Goal: Information Seeking & Learning: Check status

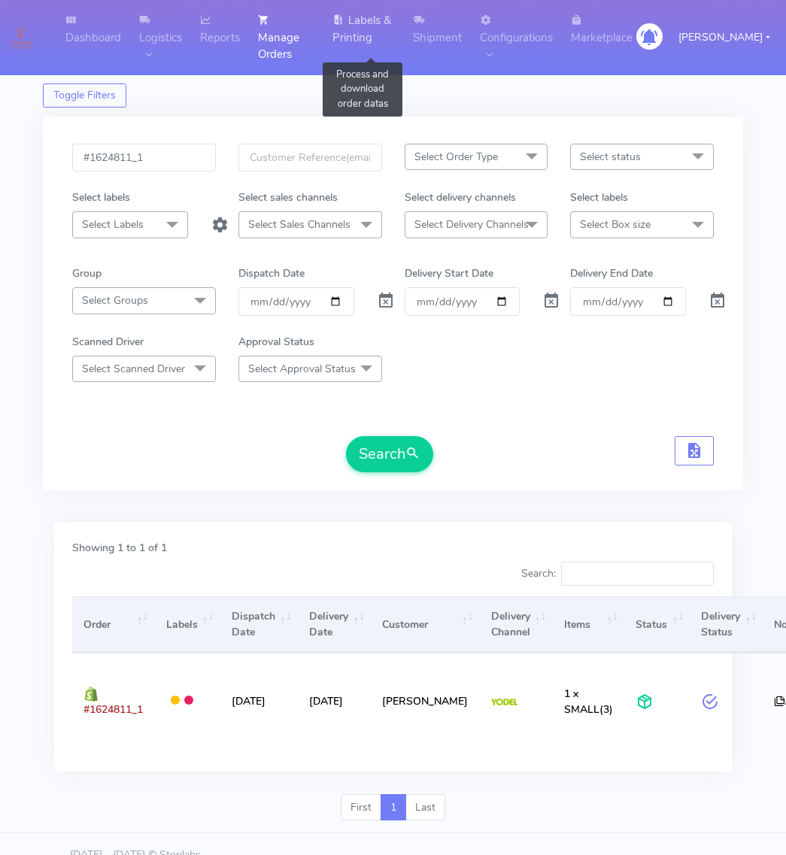
click at [377, 23] on link "Labels & Printing" at bounding box center [363, 29] width 80 height 58
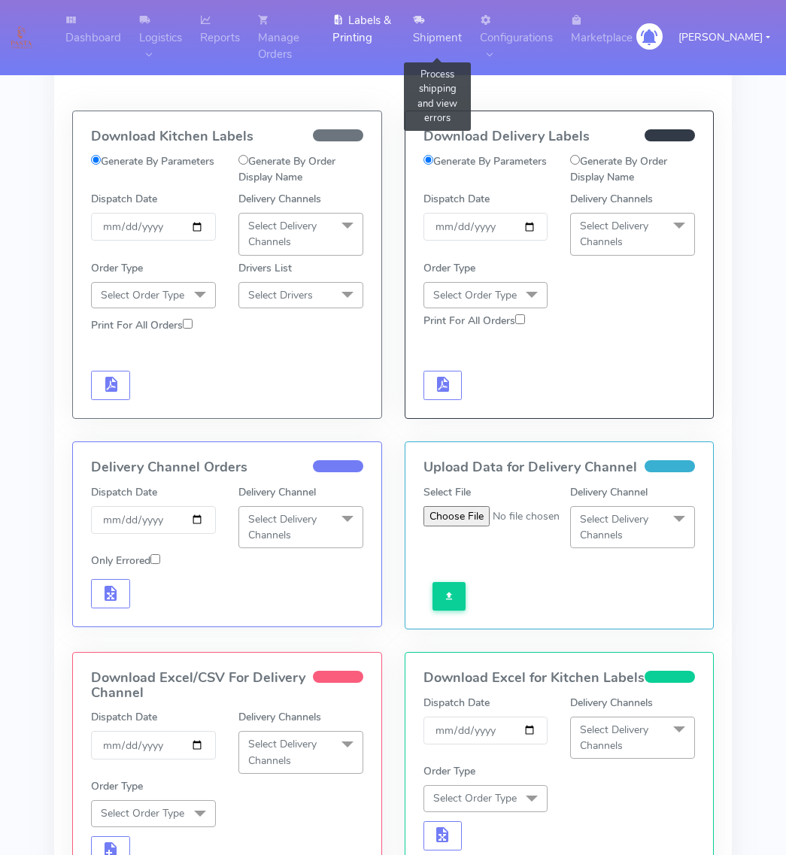
click at [471, 41] on link "Shipment" at bounding box center [437, 29] width 67 height 58
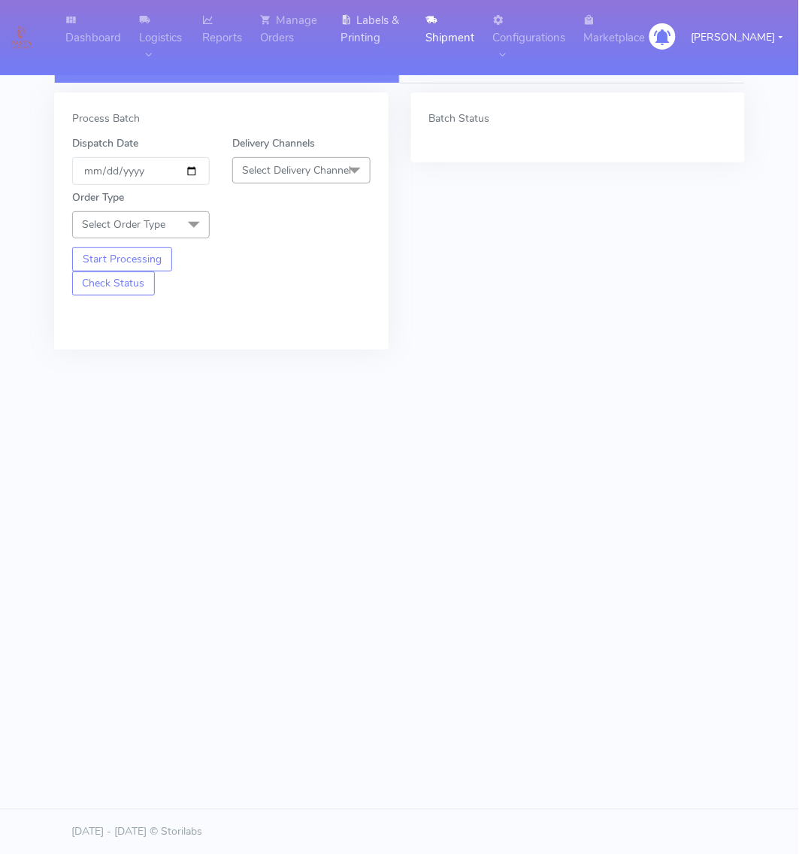
click at [380, 41] on link "Labels & Printing" at bounding box center [375, 29] width 86 height 58
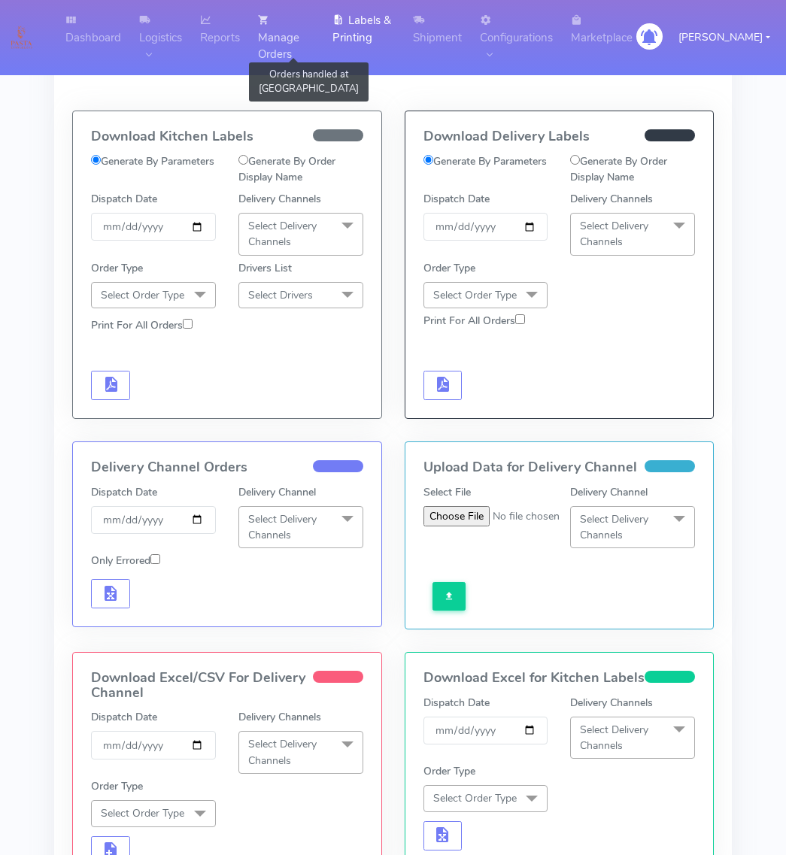
click at [297, 47] on link "Manage Orders" at bounding box center [286, 37] width 74 height 75
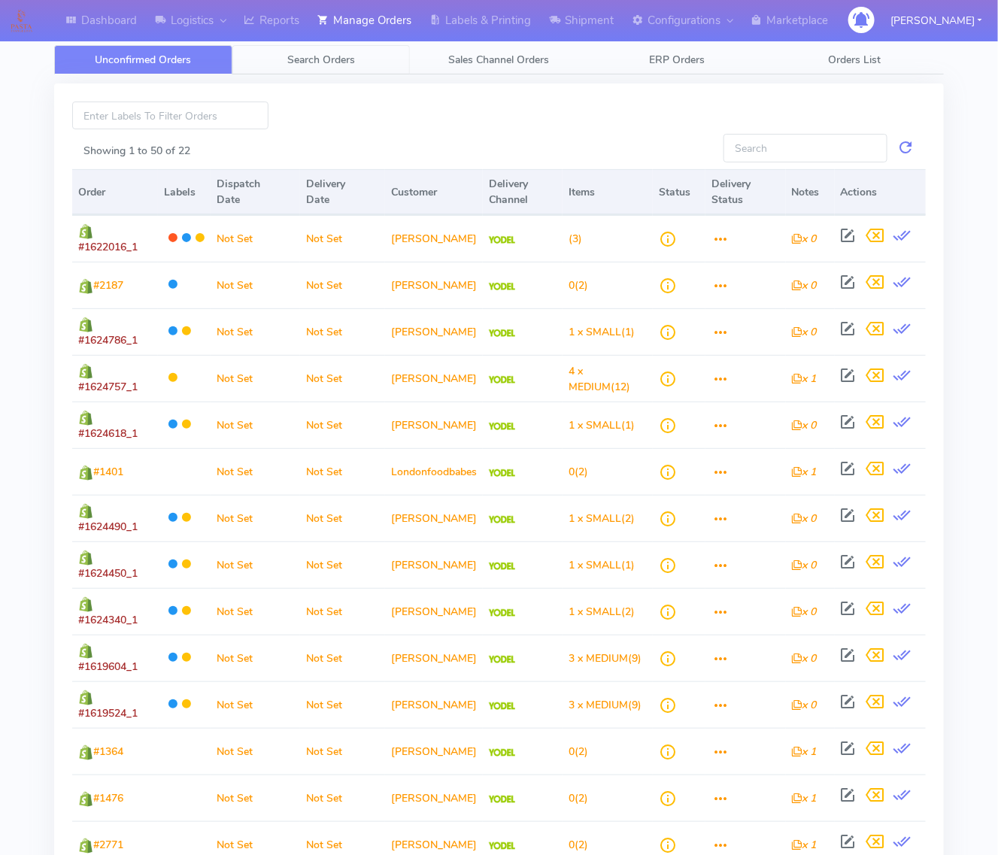
click at [295, 64] on span "Search Orders" at bounding box center [321, 60] width 68 height 14
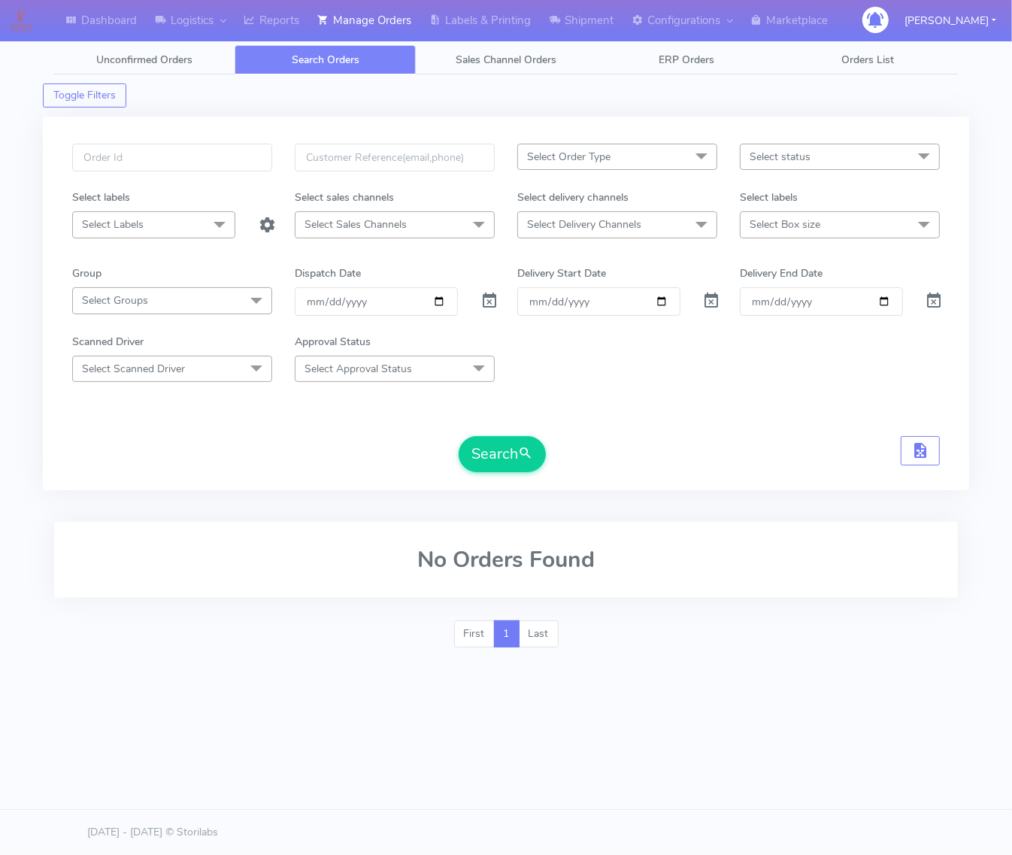
click at [613, 155] on span "Select Order Type" at bounding box center [617, 157] width 200 height 26
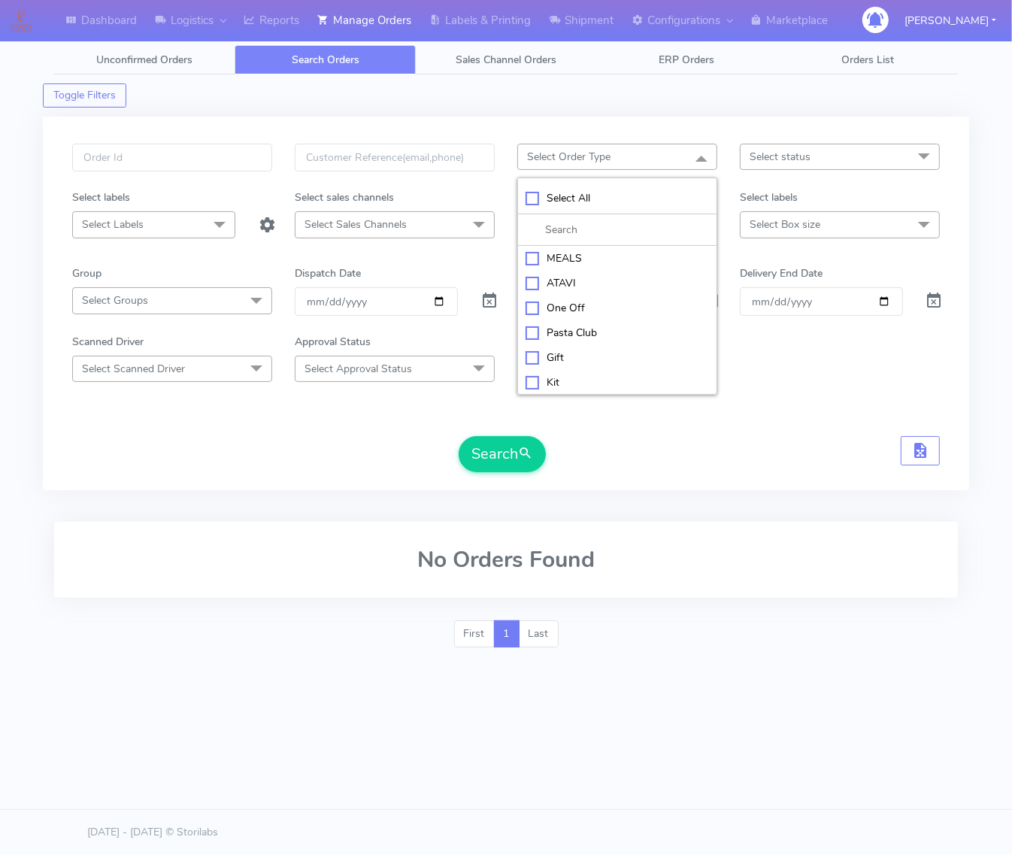
click at [590, 262] on div "MEALS" at bounding box center [617, 258] width 183 height 16
checkbox input "true"
click at [768, 139] on div "MEALS x Select All MEALS ATAVI One Off Pasta Club Gift Kit Event Unknown QCOM S…" at bounding box center [506, 304] width 926 height 374
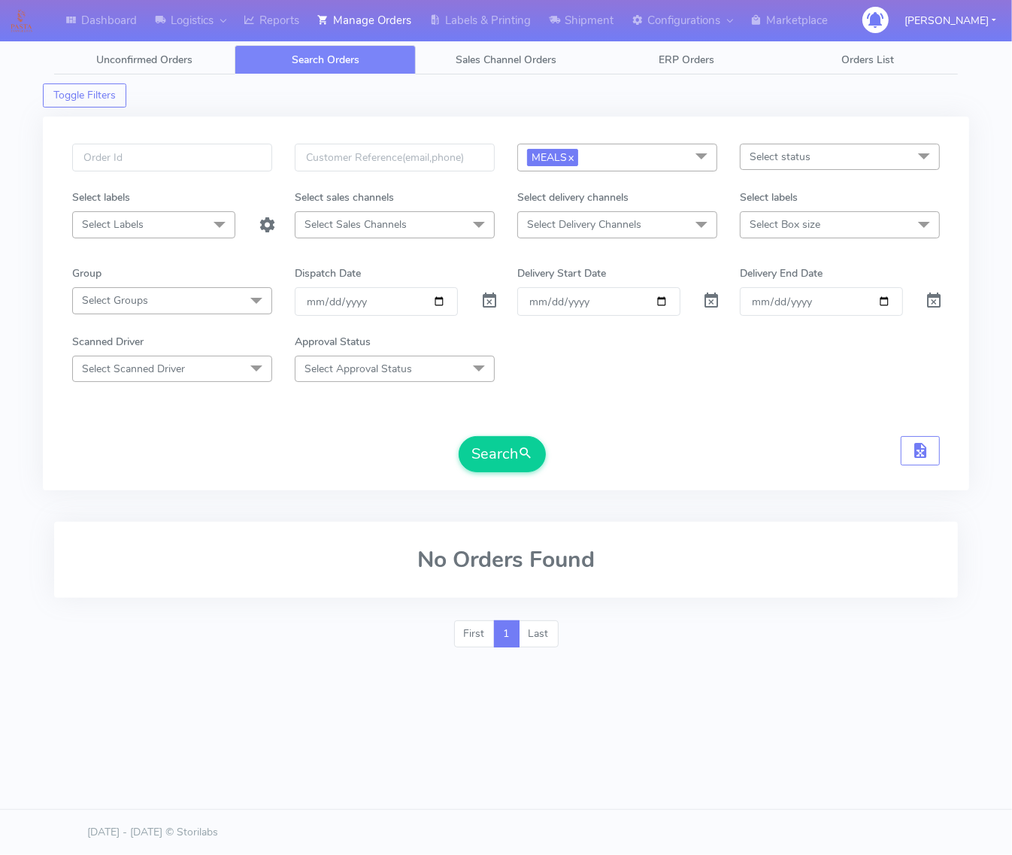
click at [635, 223] on span "Select Delivery Channels" at bounding box center [584, 224] width 114 height 14
click at [785, 235] on span "Select Box size" at bounding box center [840, 224] width 200 height 26
click at [771, 323] on div "Small" at bounding box center [839, 327] width 183 height 16
checkbox input "true"
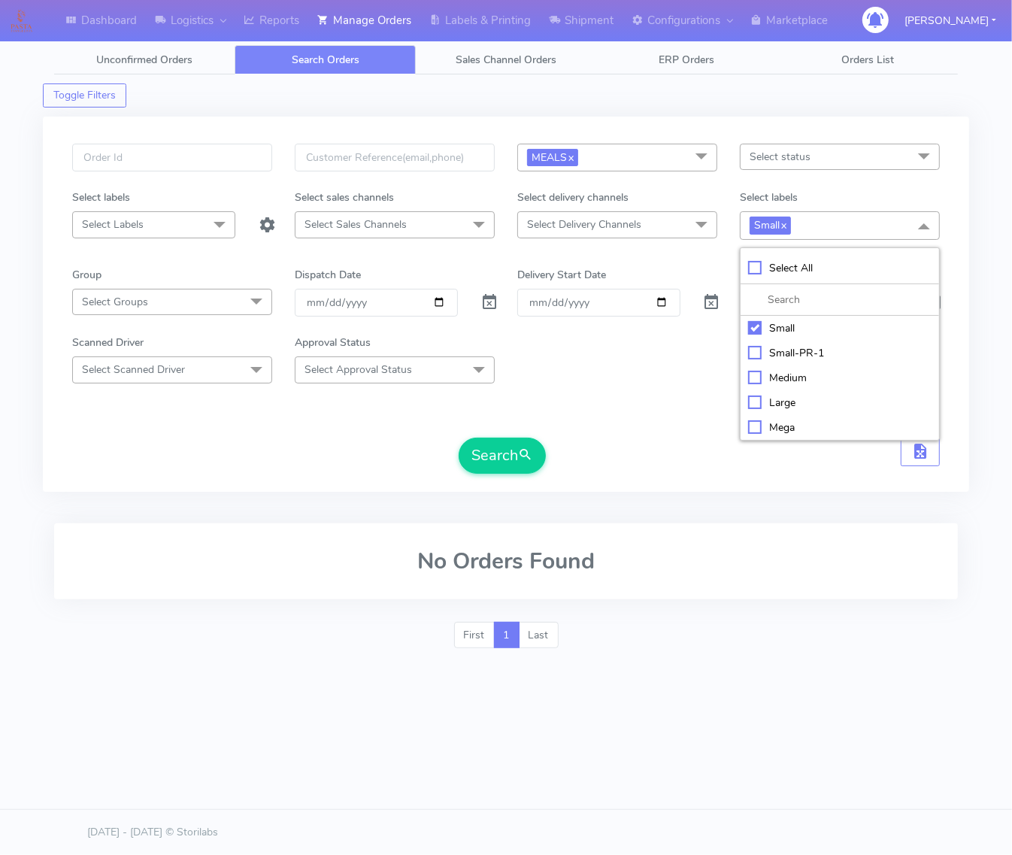
click at [695, 231] on span at bounding box center [701, 225] width 30 height 29
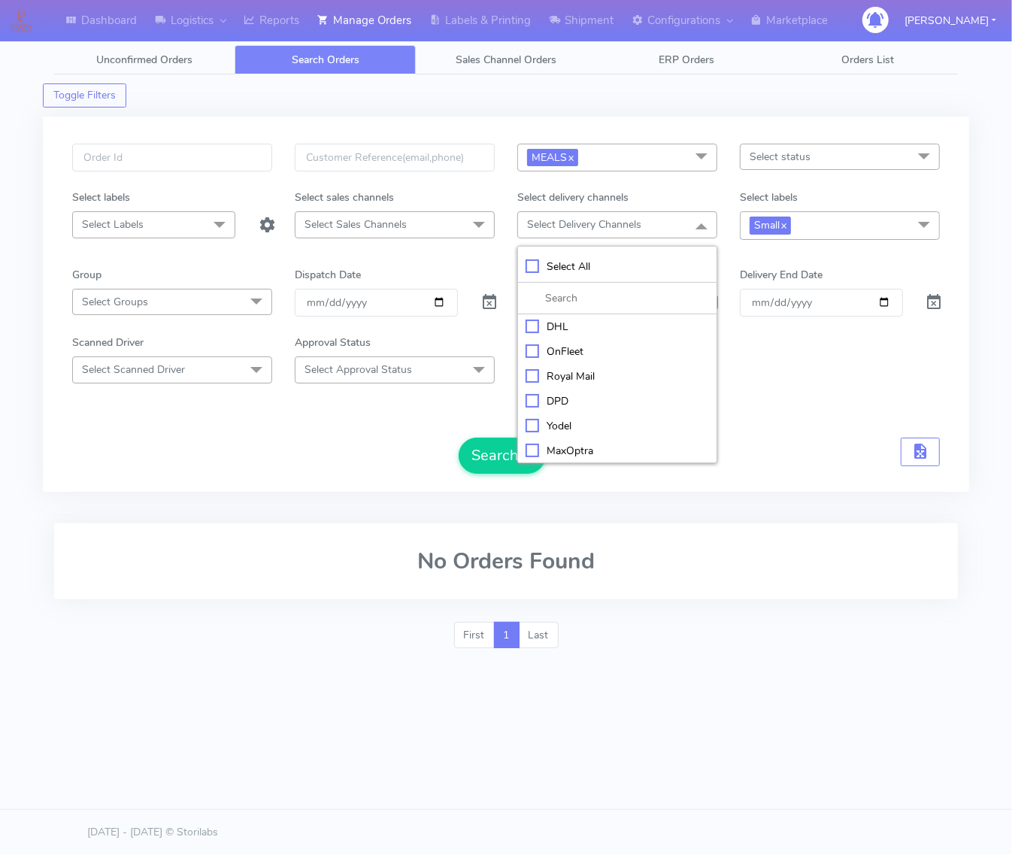
drag, startPoint x: 570, startPoint y: 353, endPoint x: 569, endPoint y: 346, distance: 7.6
click at [570, 348] on div "OnFleet" at bounding box center [617, 352] width 183 height 16
checkbox input "true"
click at [743, 392] on form "MEALS x Select All MEALS ATAVI One Off Pasta Club Gift Kit Event Unknown QCOM S…" at bounding box center [506, 309] width 868 height 330
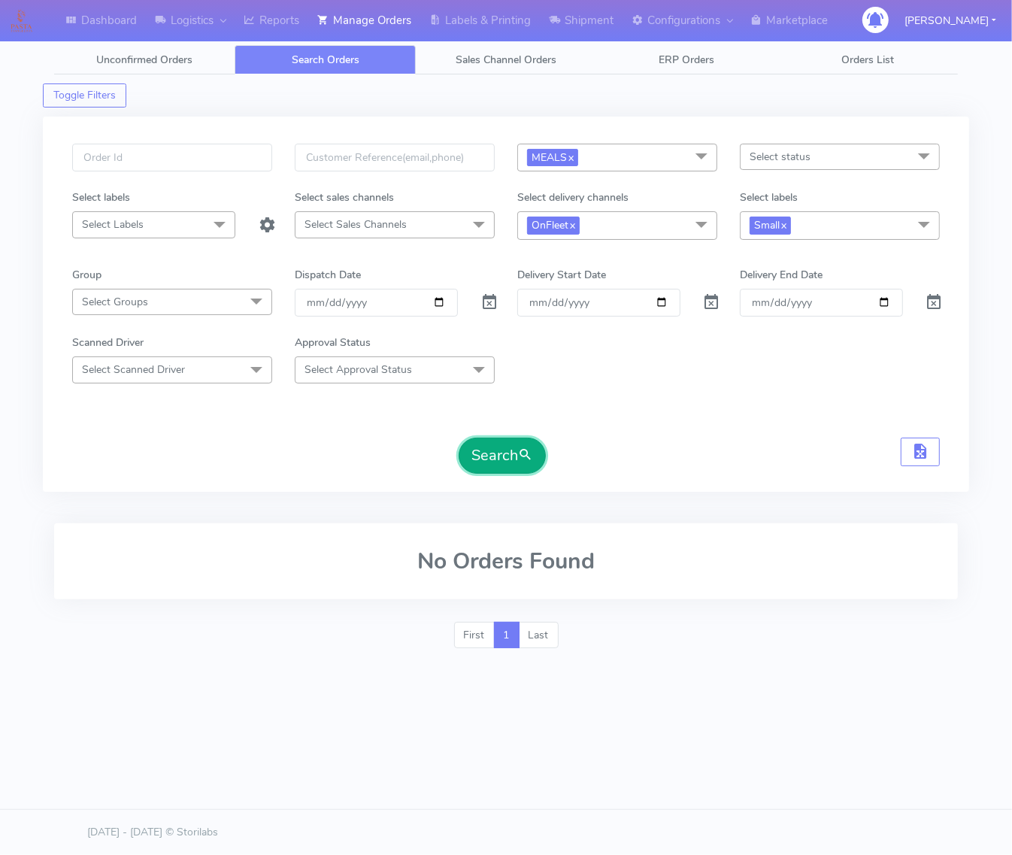
click at [529, 459] on span "submit" at bounding box center [525, 455] width 15 height 20
click at [492, 307] on span at bounding box center [489, 305] width 18 height 14
click at [429, 295] on input "date" at bounding box center [376, 303] width 163 height 28
click at [444, 298] on input "date" at bounding box center [376, 303] width 163 height 28
type input "[DATE]"
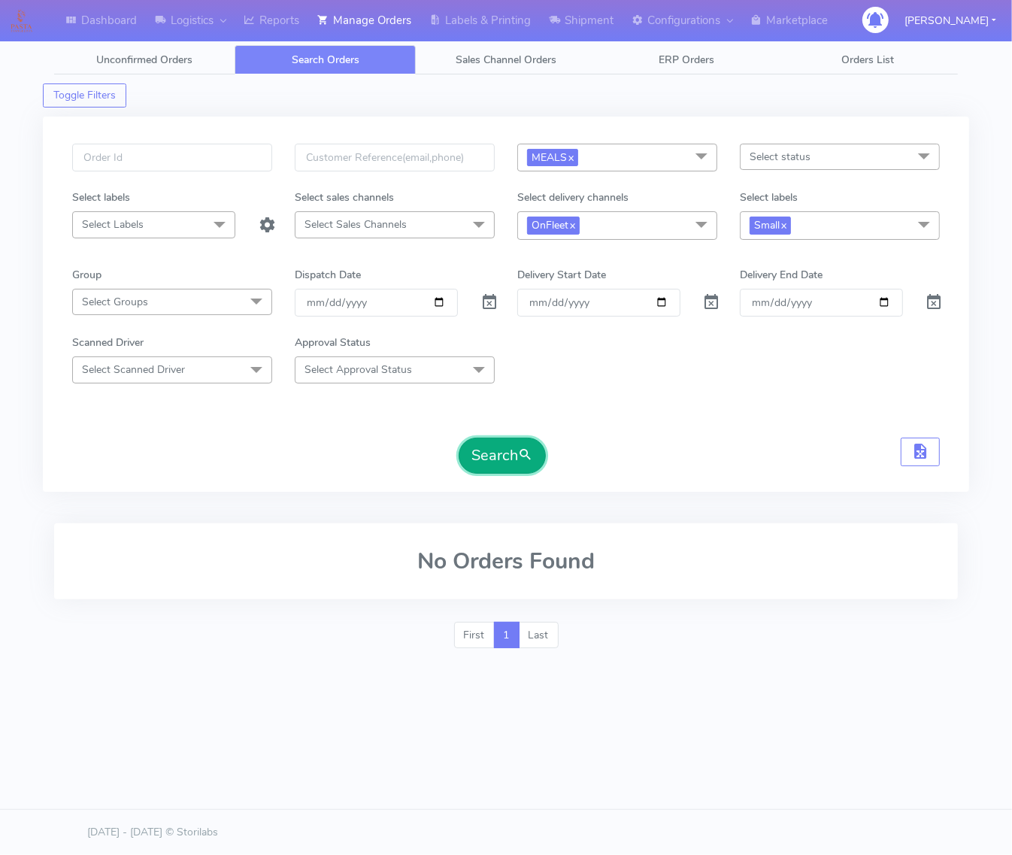
click at [470, 441] on button "Search" at bounding box center [502, 456] width 87 height 36
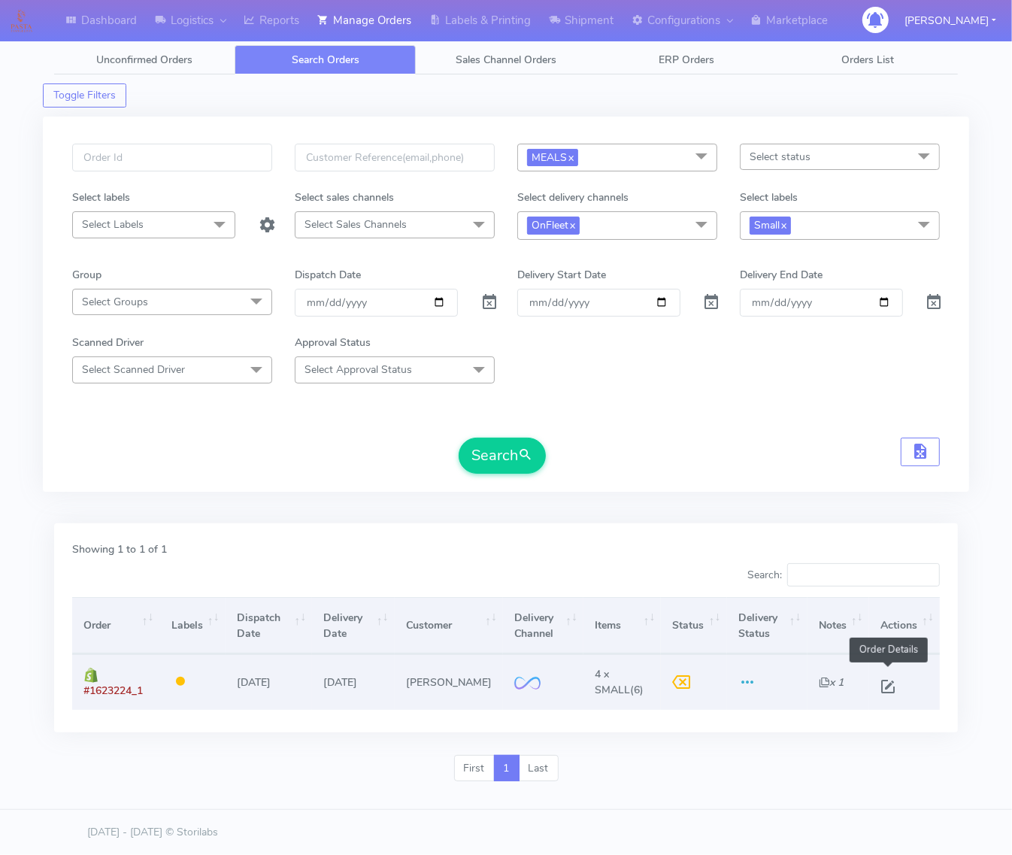
click at [785, 689] on span at bounding box center [887, 690] width 27 height 14
select select "2"
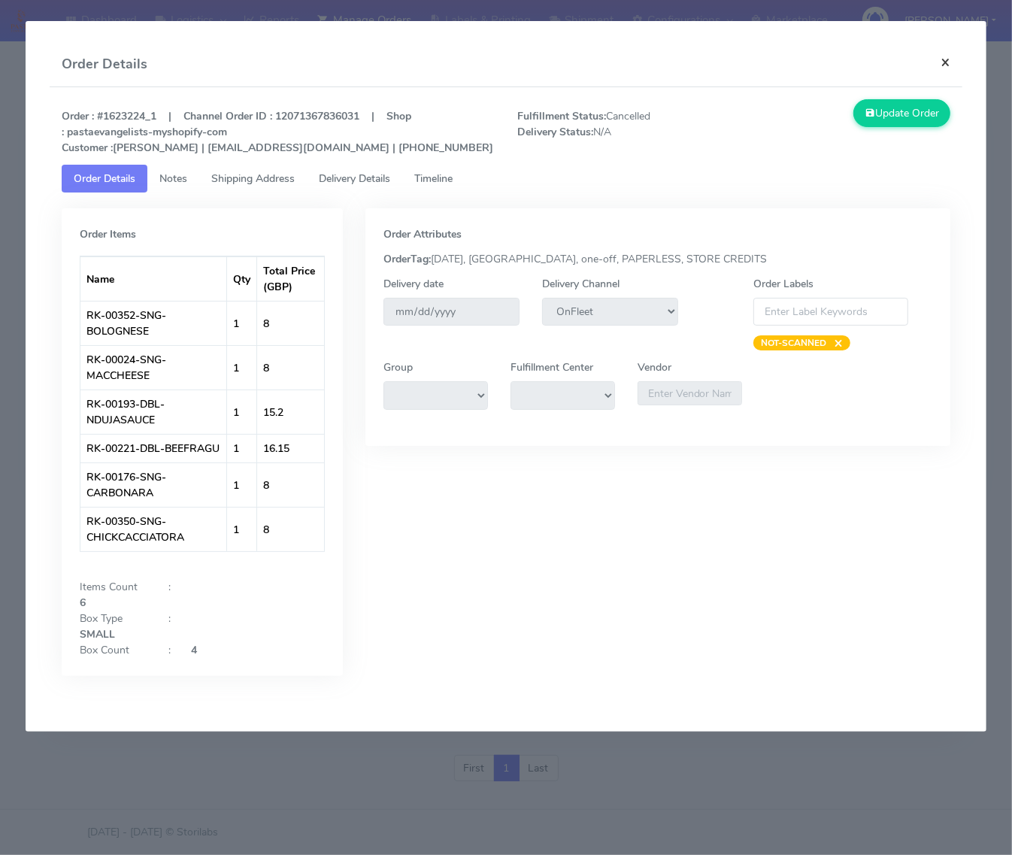
click at [785, 65] on button "×" at bounding box center [946, 62] width 34 height 40
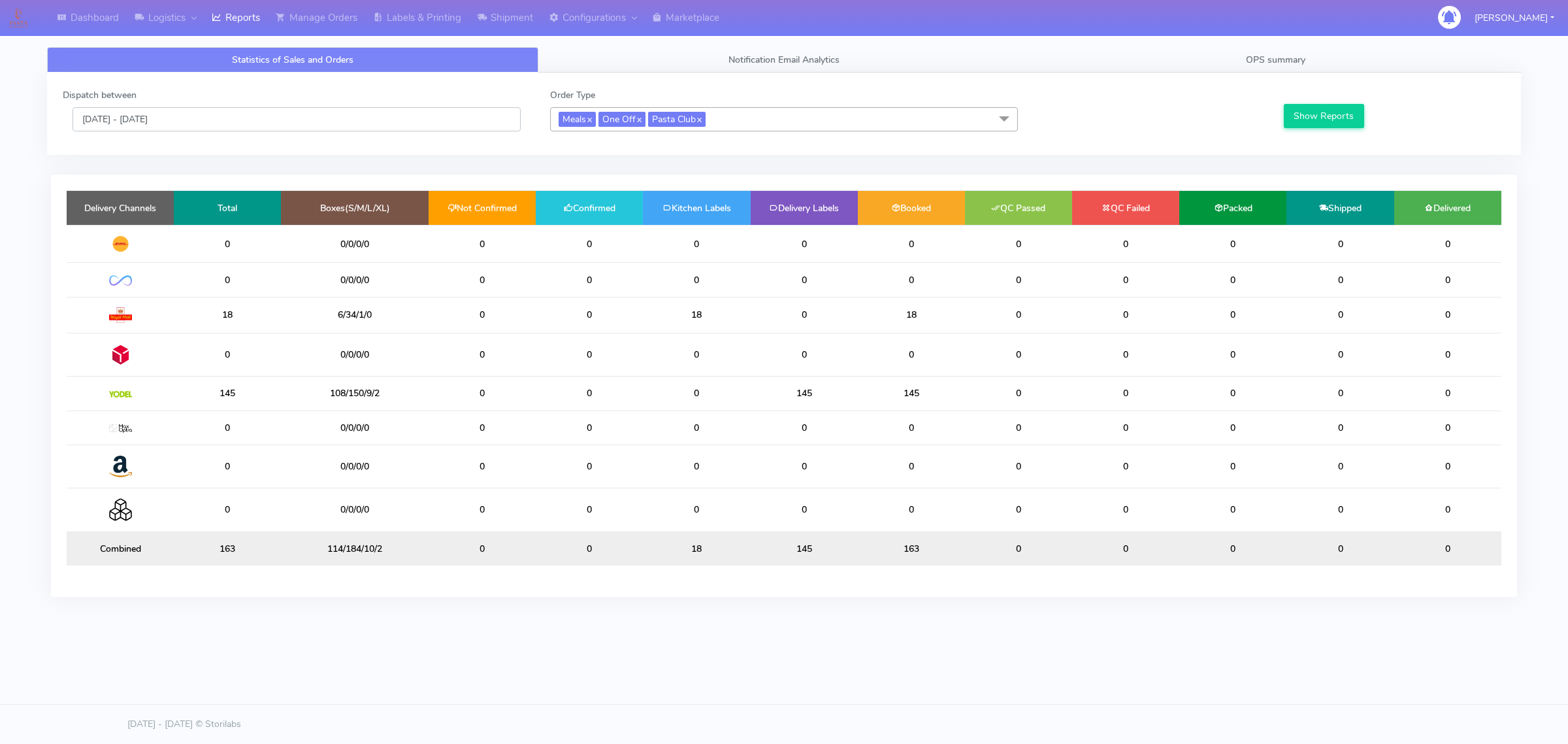
click at [273, 125] on input "[DATE] - [DATE]" at bounding box center [296, 119] width 448 height 24
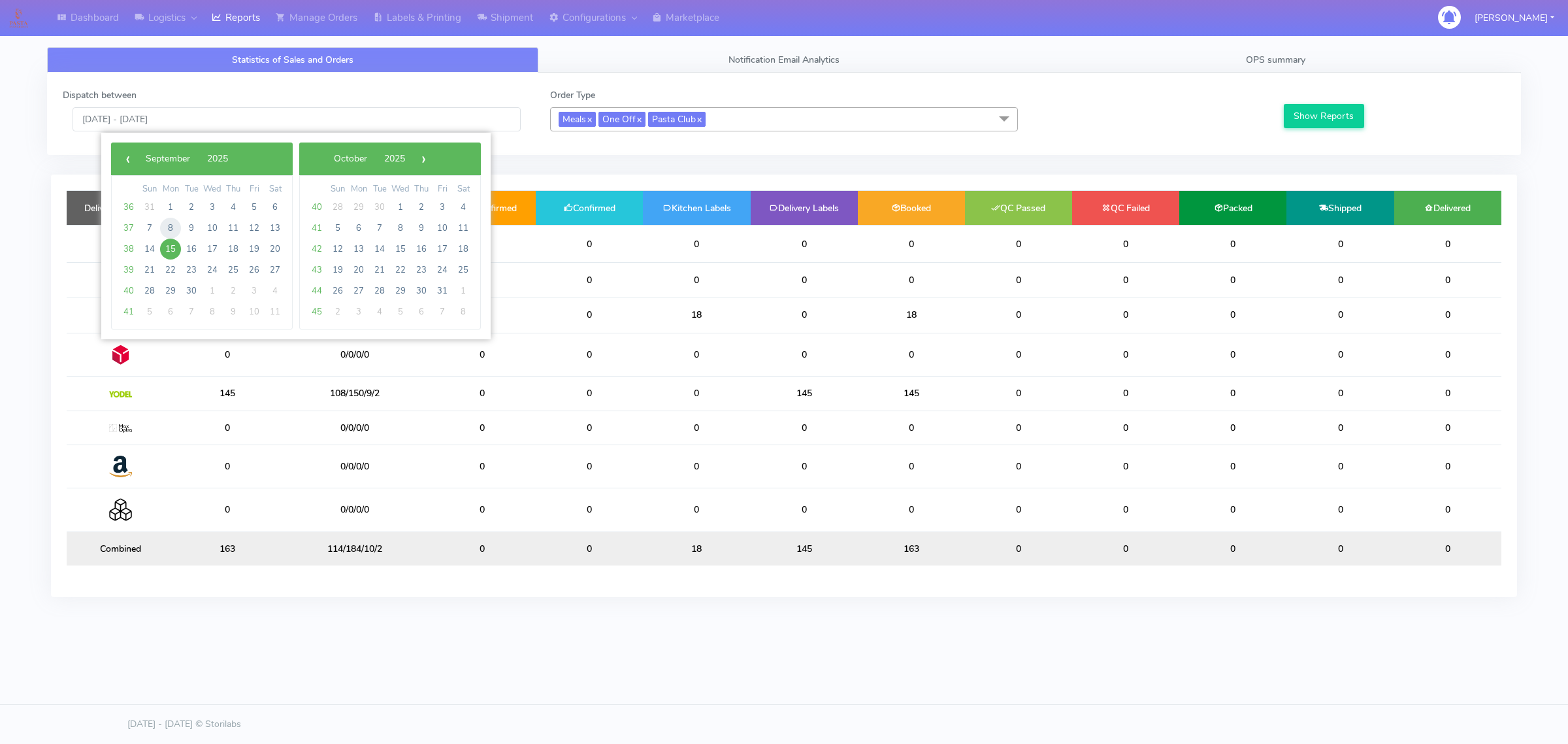
click at [167, 229] on span "8" at bounding box center [170, 228] width 21 height 21
click at [154, 247] on span "14" at bounding box center [149, 249] width 21 height 21
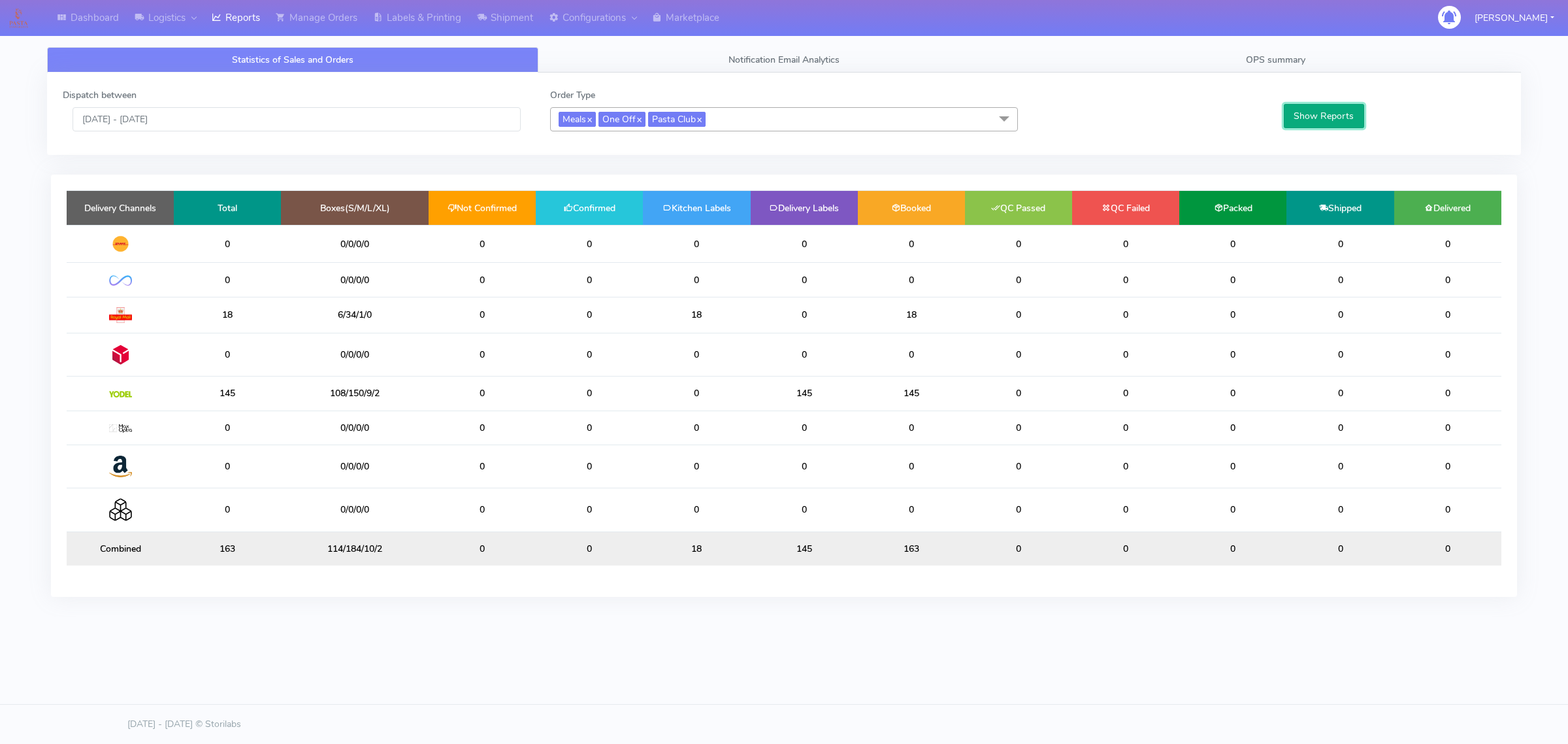
click at [1332, 115] on button "Show Reports" at bounding box center [1324, 116] width 80 height 24
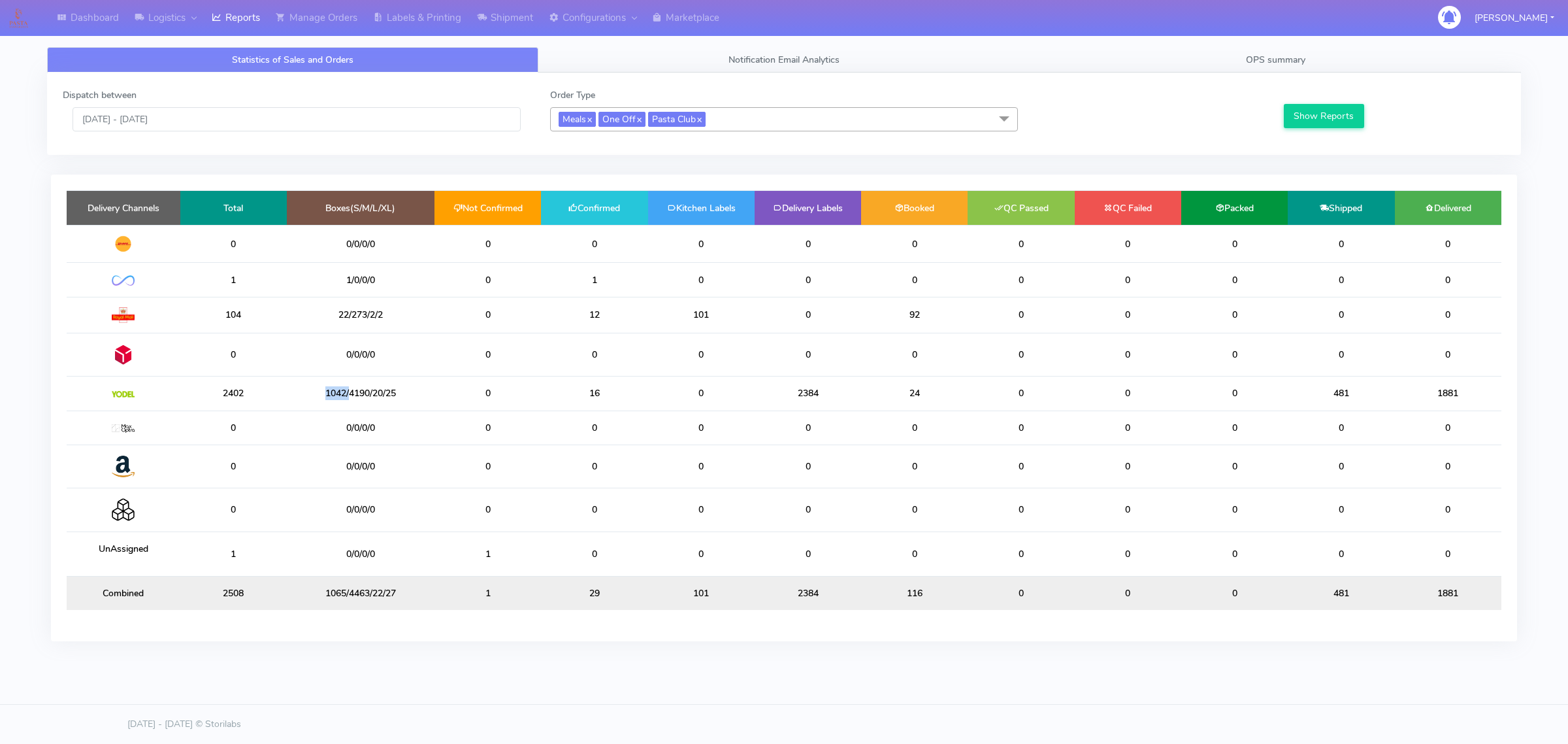
drag, startPoint x: 327, startPoint y: 397, endPoint x: 350, endPoint y: 394, distance: 23.2
click at [350, 394] on td "1042/4190/20/25" at bounding box center [361, 393] width 148 height 34
click at [355, 392] on td "1042/4190/20/25" at bounding box center [361, 393] width 148 height 34
click at [294, 110] on input "08/09/2025 - 14/09/2025" at bounding box center [296, 119] width 448 height 24
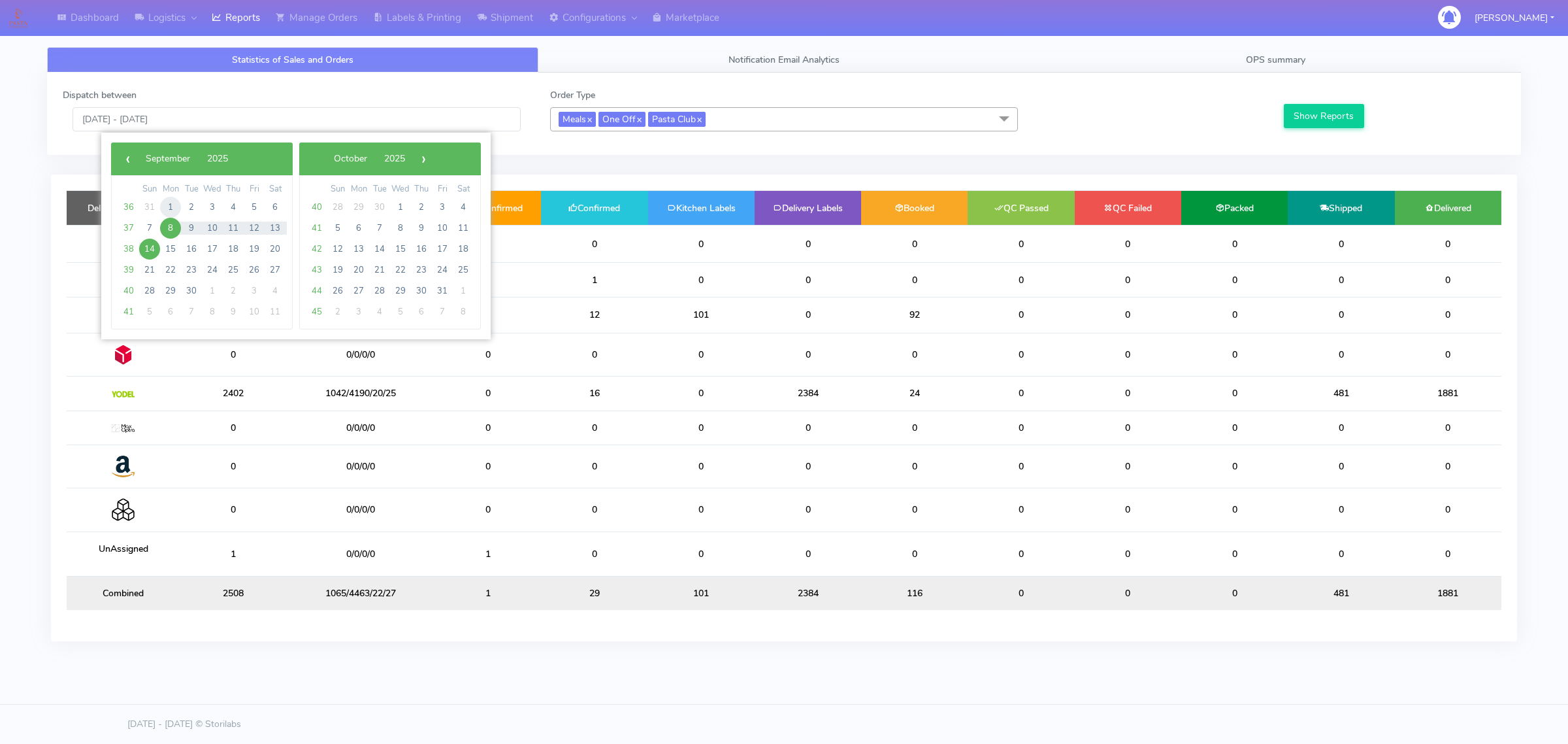
click at [164, 202] on span "1" at bounding box center [170, 207] width 21 height 21
click at [148, 229] on span "7" at bounding box center [149, 228] width 21 height 21
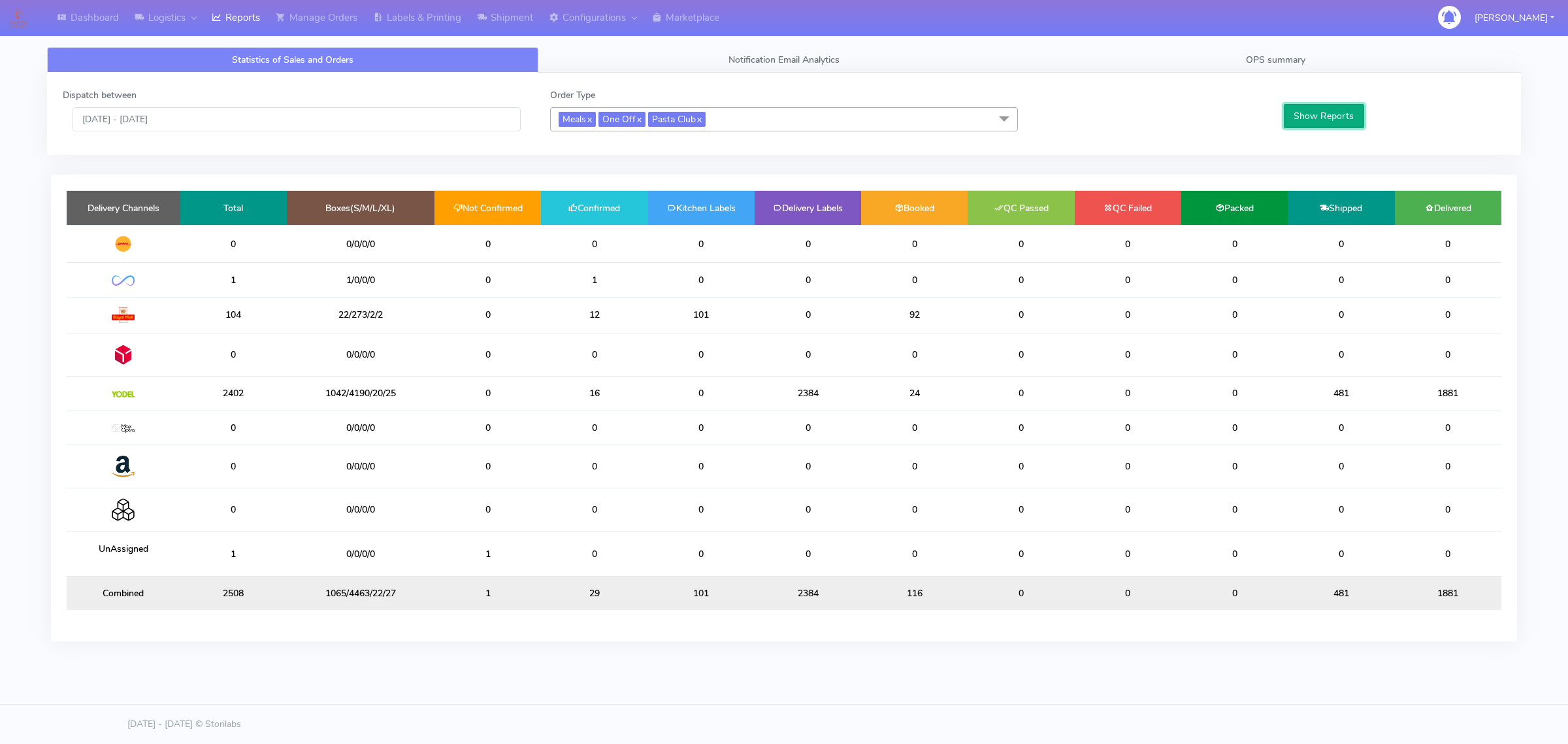
click at [1310, 113] on button "Show Reports" at bounding box center [1324, 116] width 80 height 24
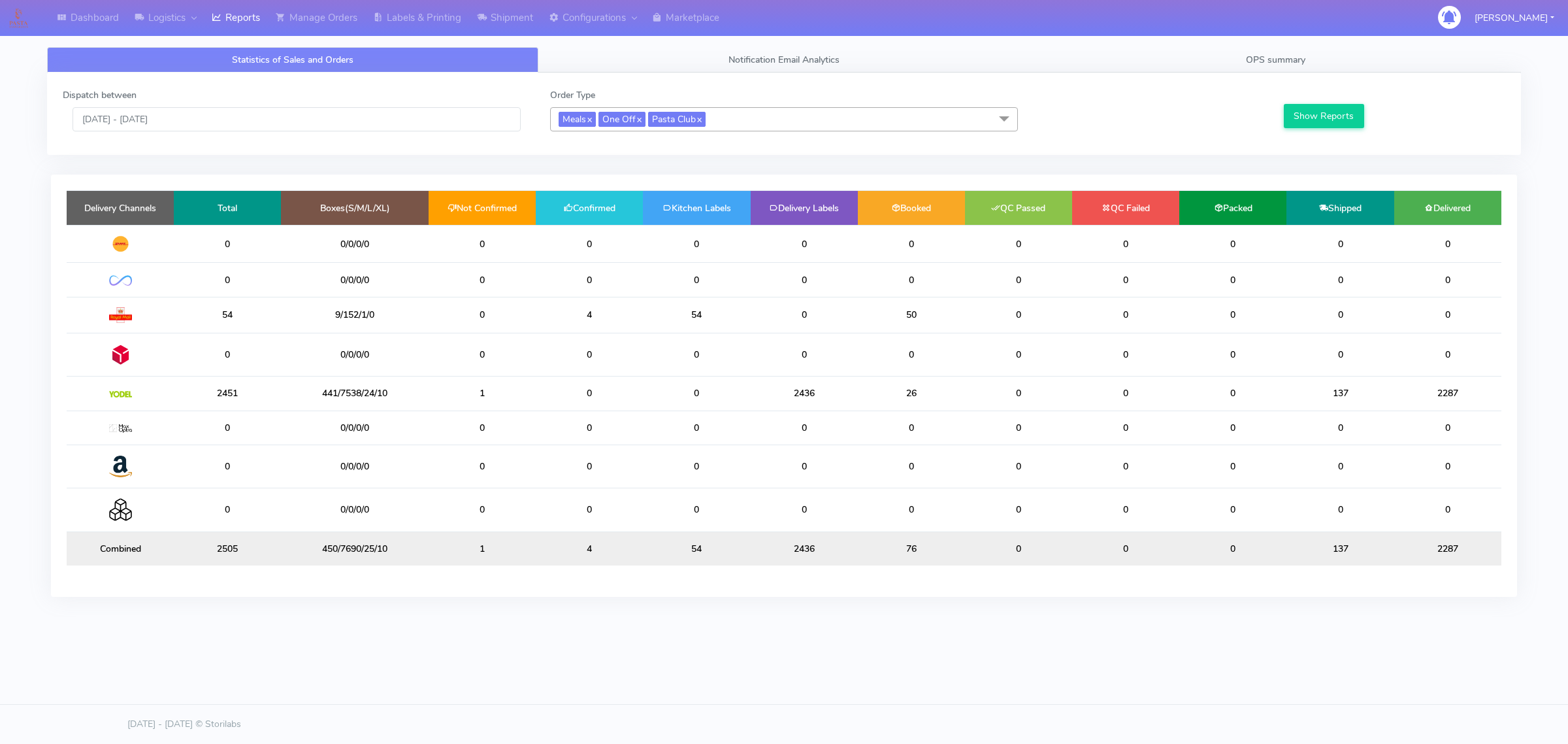
click at [347, 399] on td "441/7538/24/10" at bounding box center [355, 393] width 148 height 34
click at [491, 125] on input "01/09/2025 - 07/09/2025" at bounding box center [296, 119] width 448 height 24
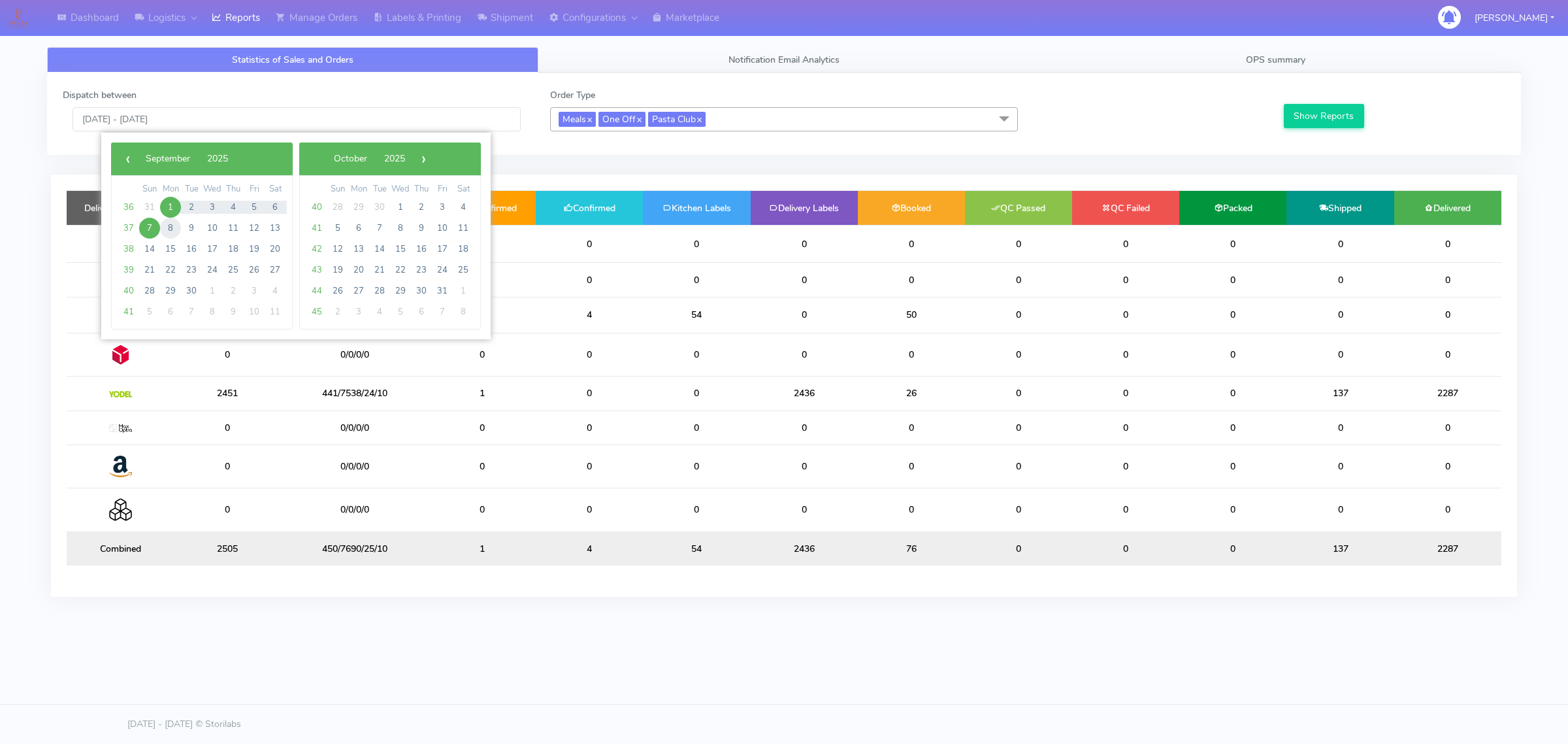
click at [169, 229] on span "8" at bounding box center [170, 228] width 21 height 21
click at [151, 245] on span "14" at bounding box center [149, 249] width 21 height 21
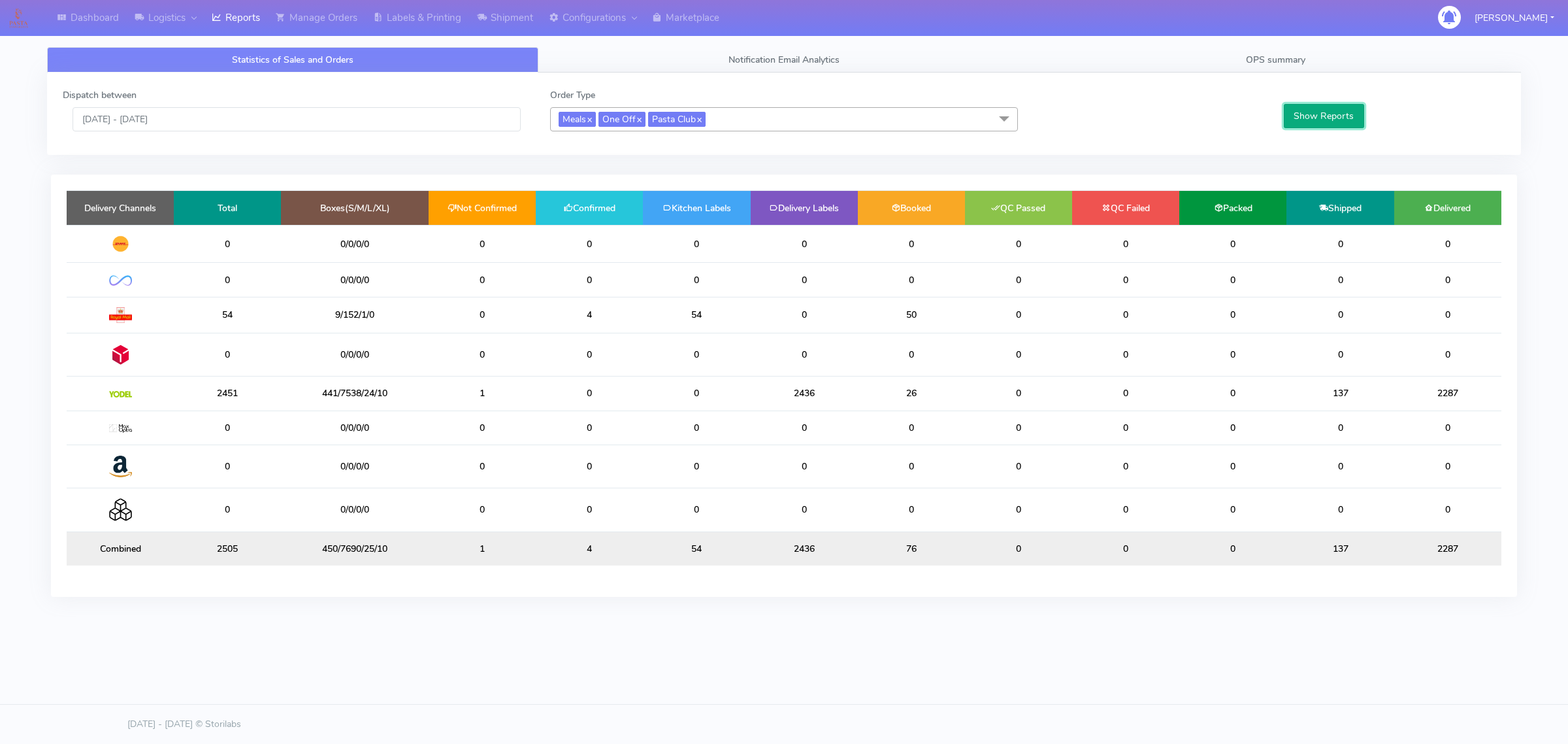
click at [1304, 110] on button "Show Reports" at bounding box center [1324, 116] width 80 height 24
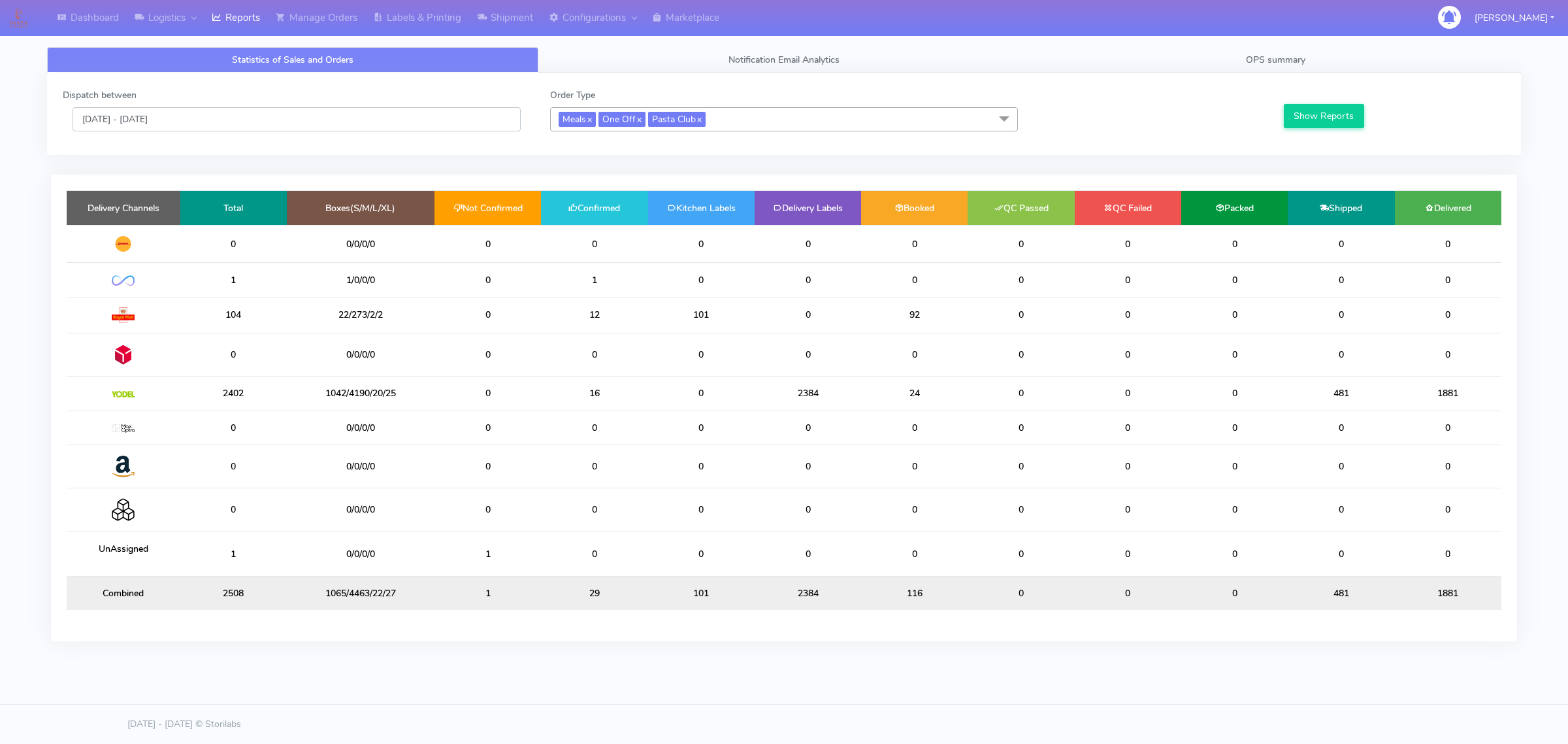
drag, startPoint x: 381, startPoint y: 118, endPoint x: 392, endPoint y: 118, distance: 11.0
click at [381, 118] on input "08/09/2025 - 14/09/2025" at bounding box center [296, 119] width 448 height 24
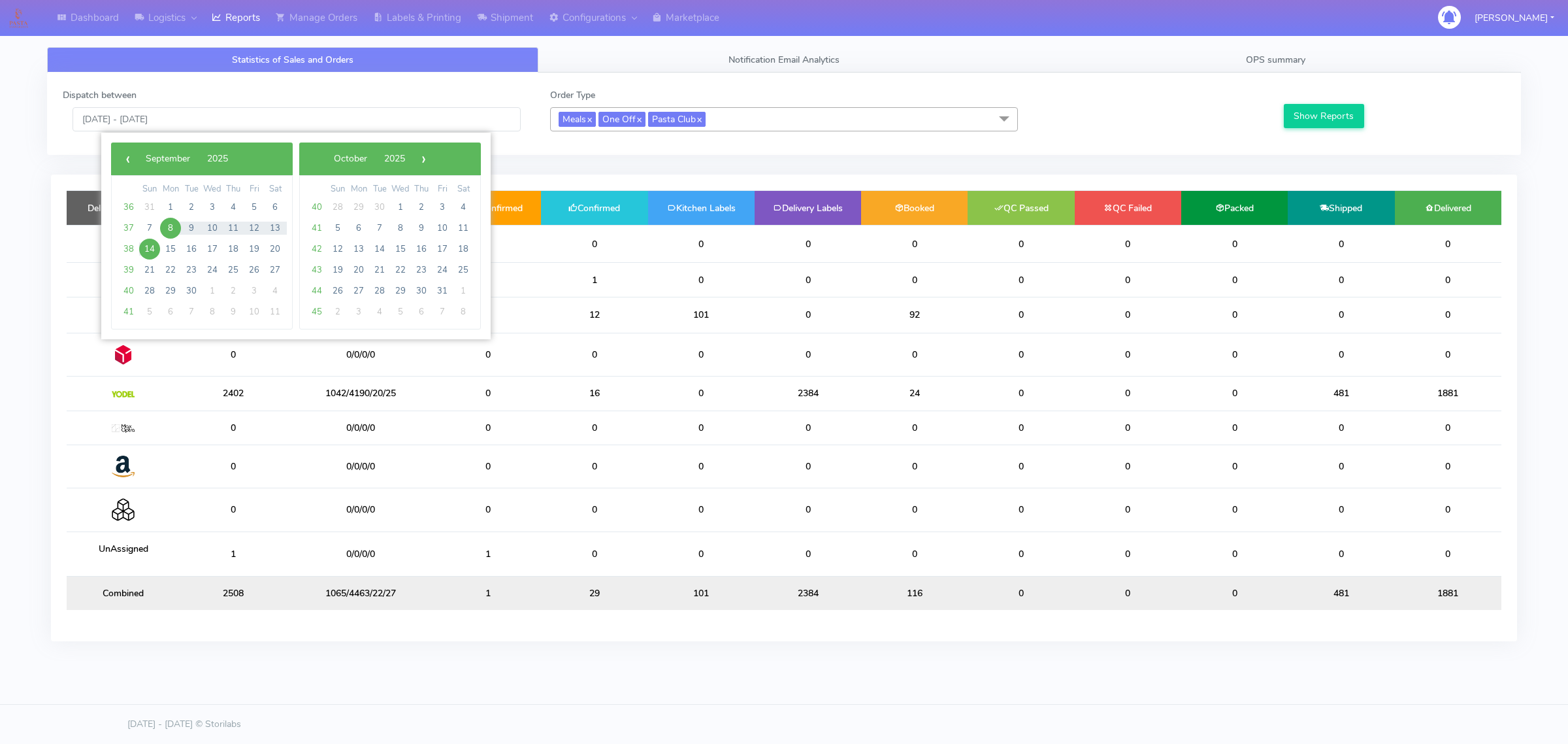
click at [170, 226] on span "8" at bounding box center [170, 228] width 21 height 21
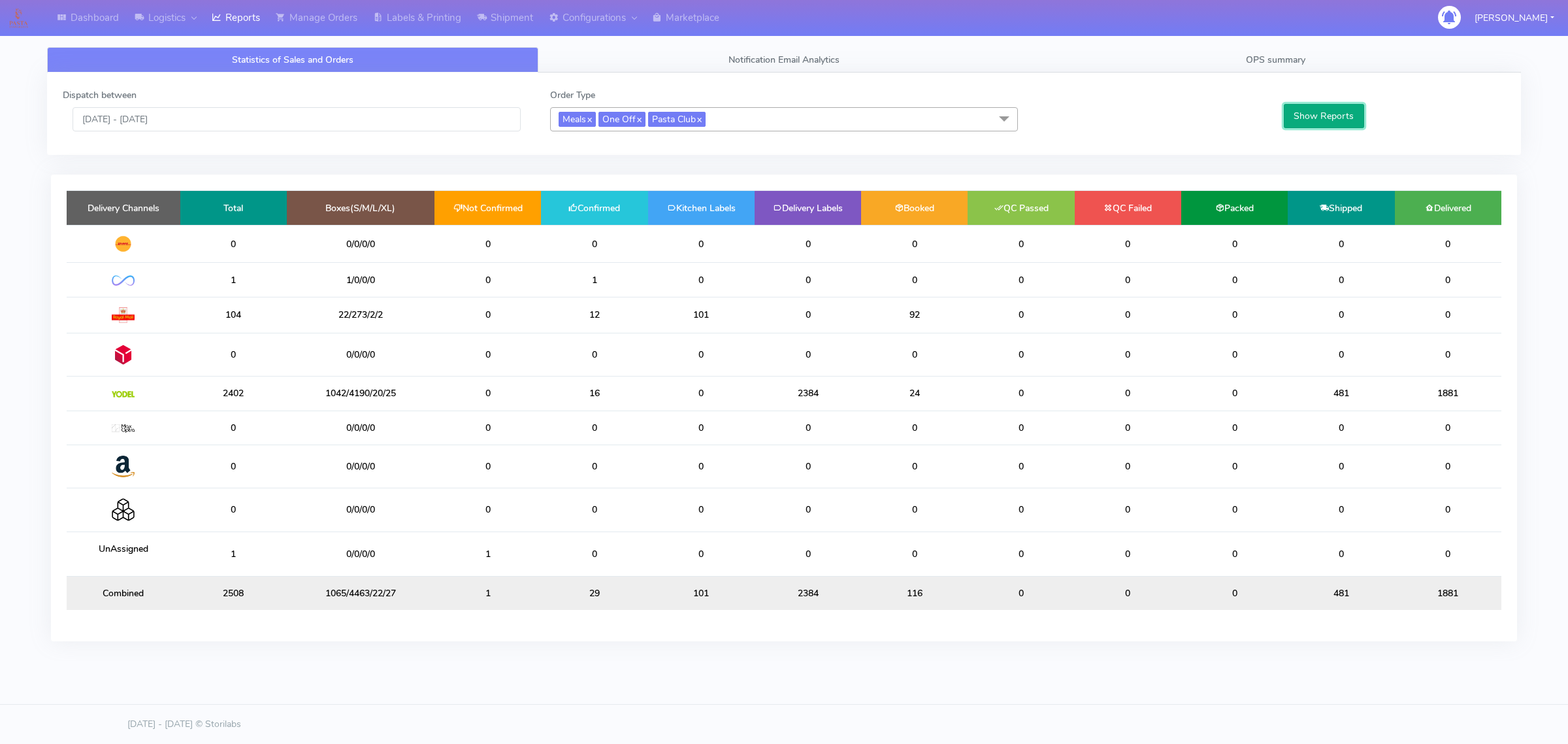
click at [1320, 120] on button "Show Reports" at bounding box center [1324, 116] width 80 height 24
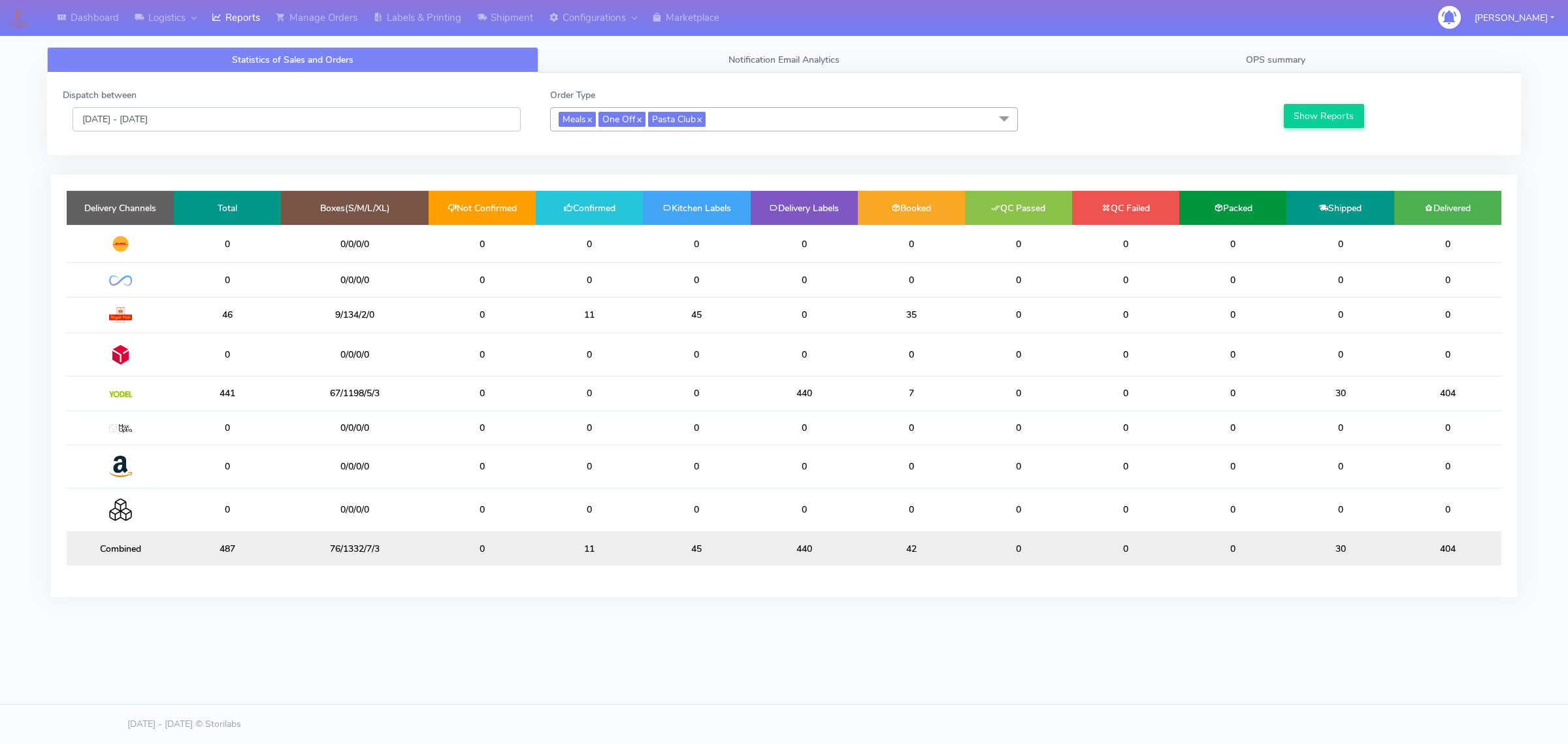
click at [297, 128] on input "08/09/2025 - 08/09/2025" at bounding box center [296, 119] width 448 height 24
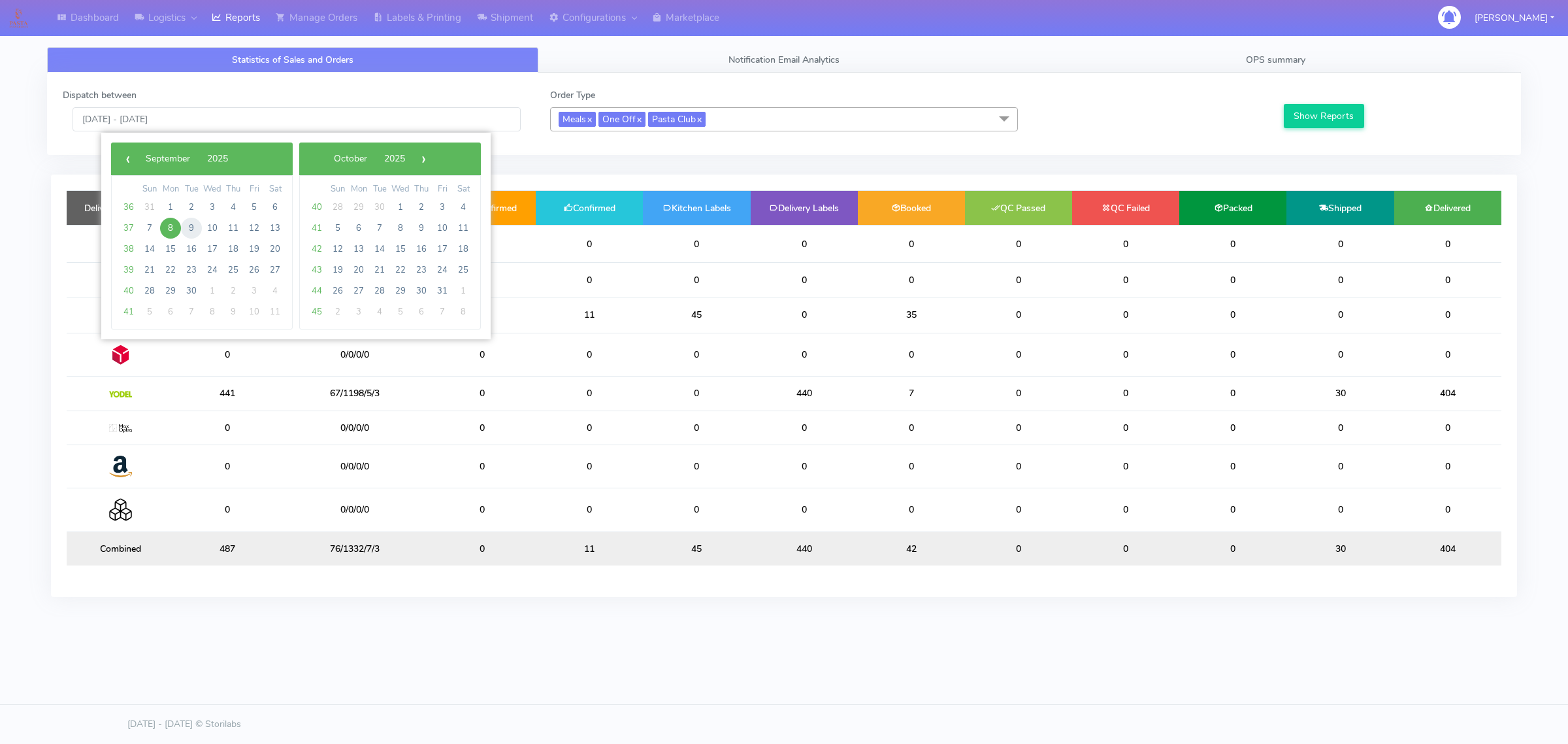
click at [189, 230] on span "9" at bounding box center [191, 228] width 21 height 21
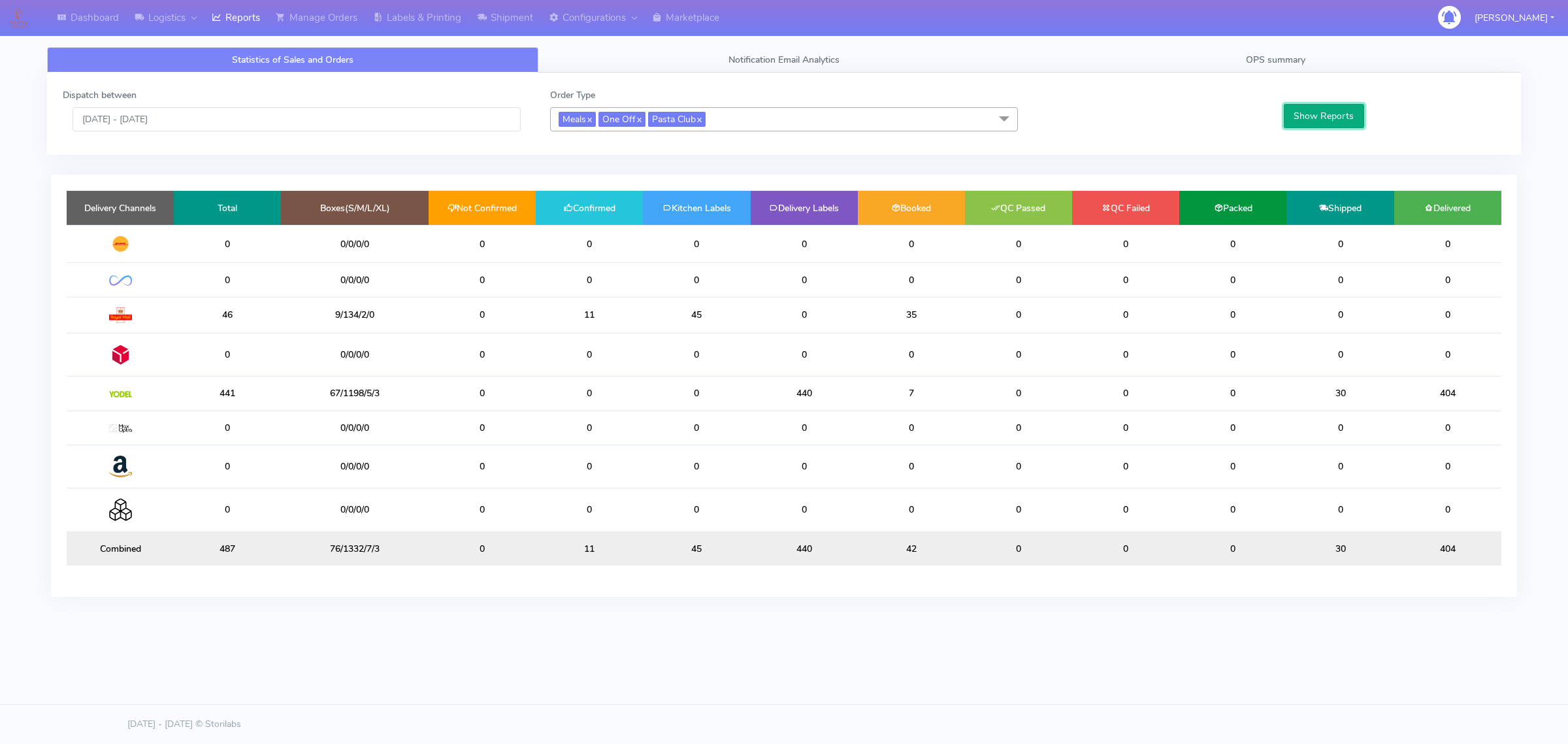
click at [1330, 120] on button "Show Reports" at bounding box center [1324, 116] width 80 height 24
click at [260, 112] on input "09/09/2025 - 09/09/2025" at bounding box center [296, 119] width 448 height 24
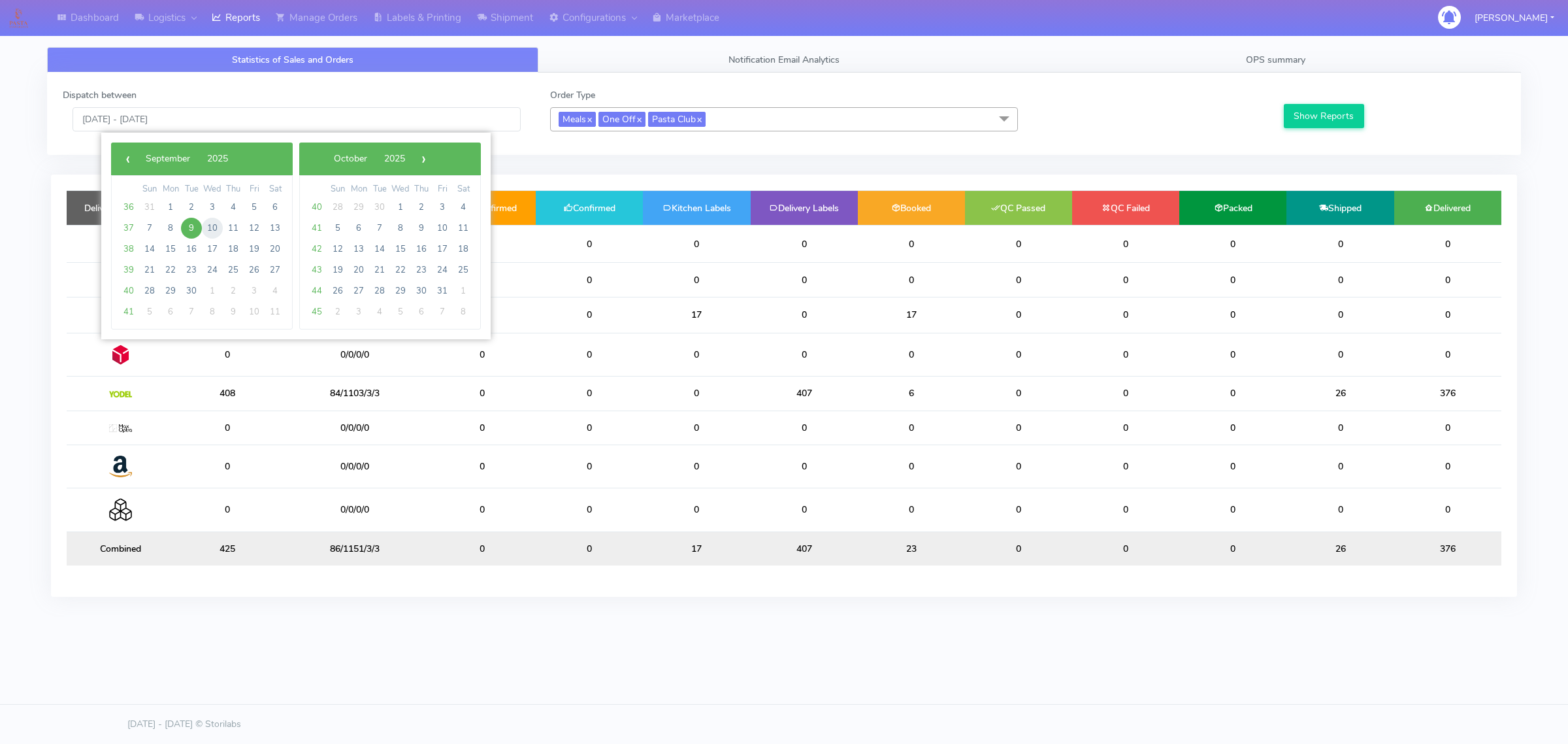
click at [213, 225] on span "10" at bounding box center [212, 228] width 21 height 21
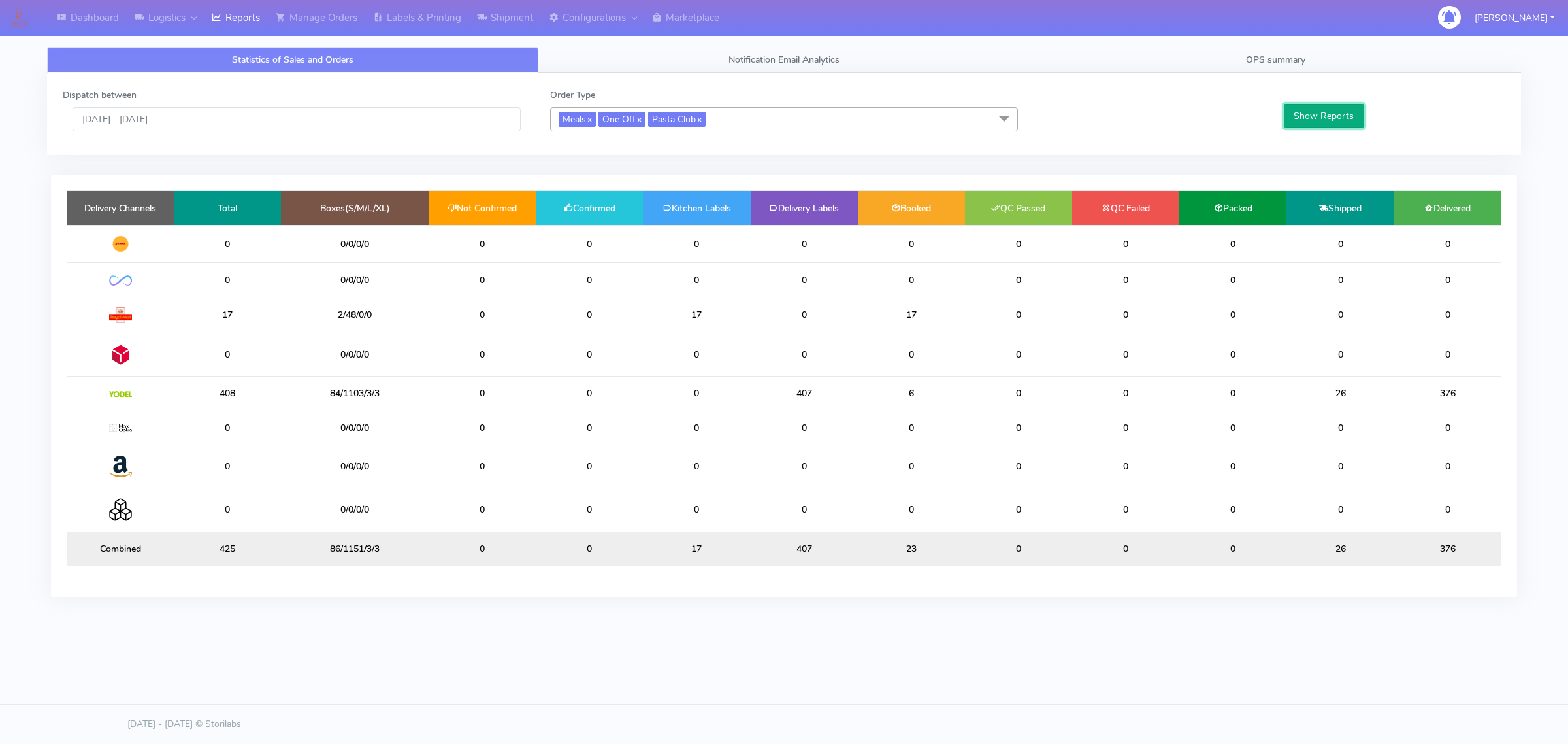
click at [1334, 117] on button "Show Reports" at bounding box center [1324, 116] width 80 height 24
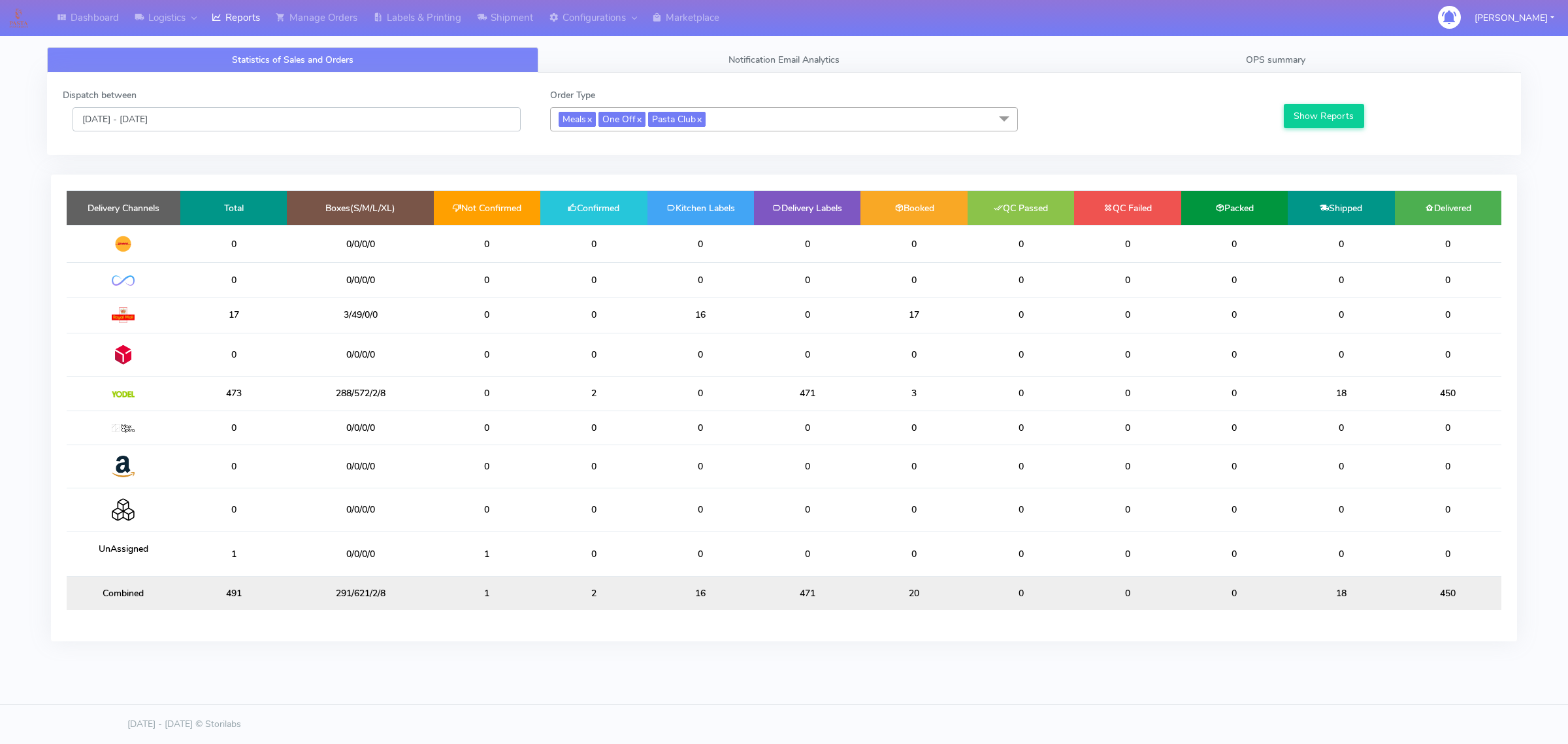
click at [373, 124] on input "10/09/2025 - 10/09/2025" at bounding box center [296, 119] width 448 height 24
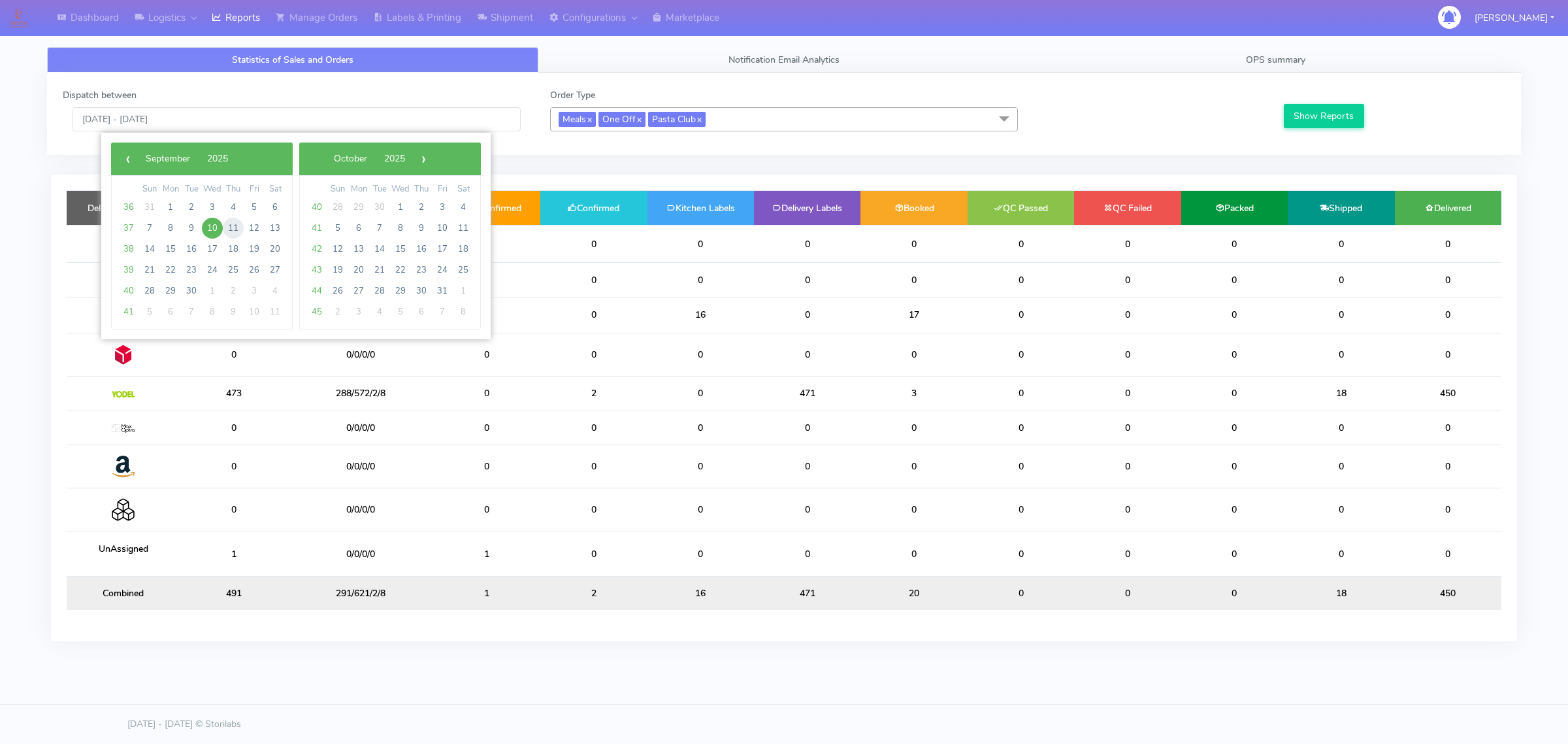
click at [229, 227] on span "11" at bounding box center [233, 228] width 21 height 21
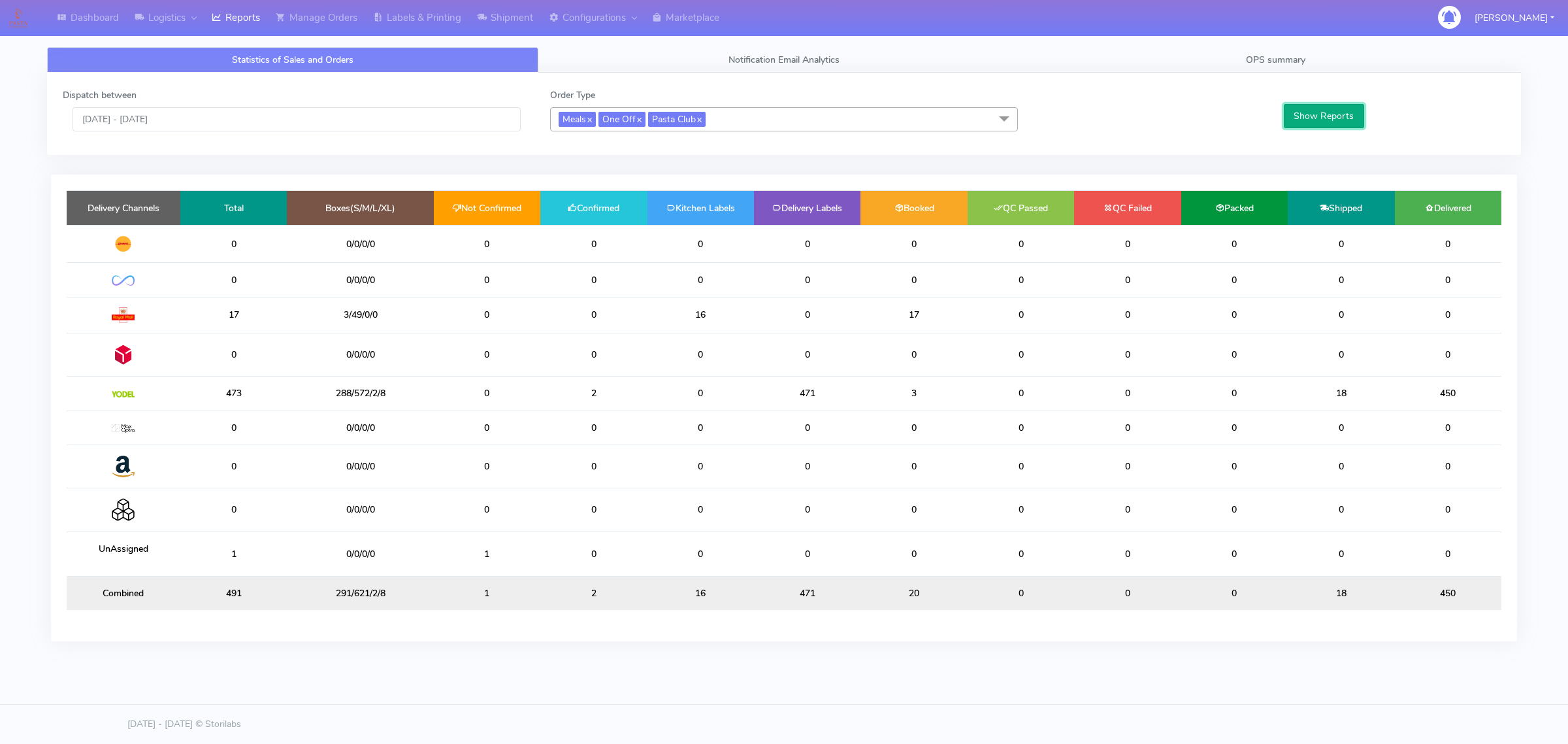
click at [1313, 128] on button "Show Reports" at bounding box center [1324, 116] width 80 height 24
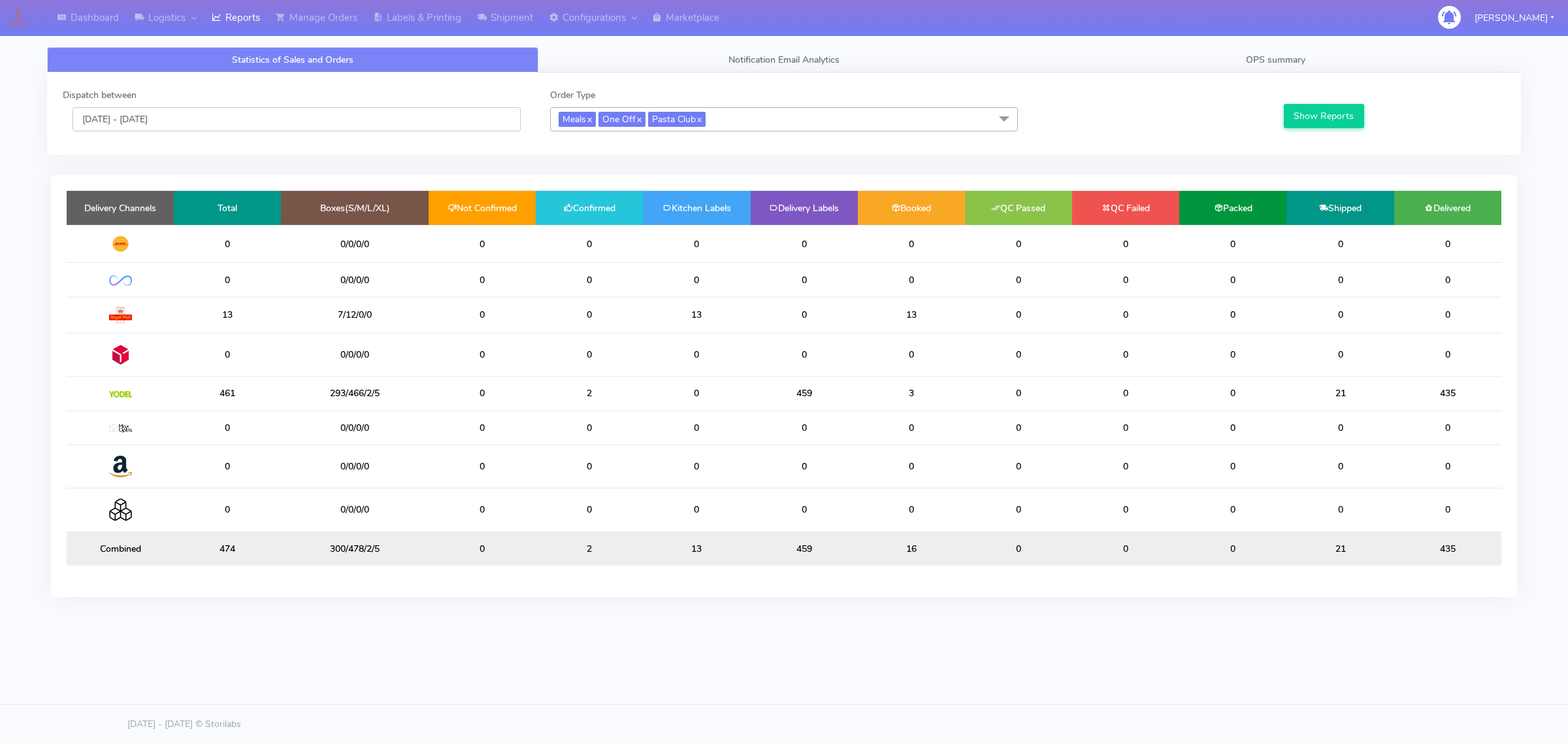
click at [378, 123] on input "11/09/2025 - 11/09/2025" at bounding box center [296, 119] width 448 height 24
click at [296, 113] on input "11/09/2025 - 11/09/2025" at bounding box center [296, 119] width 448 height 24
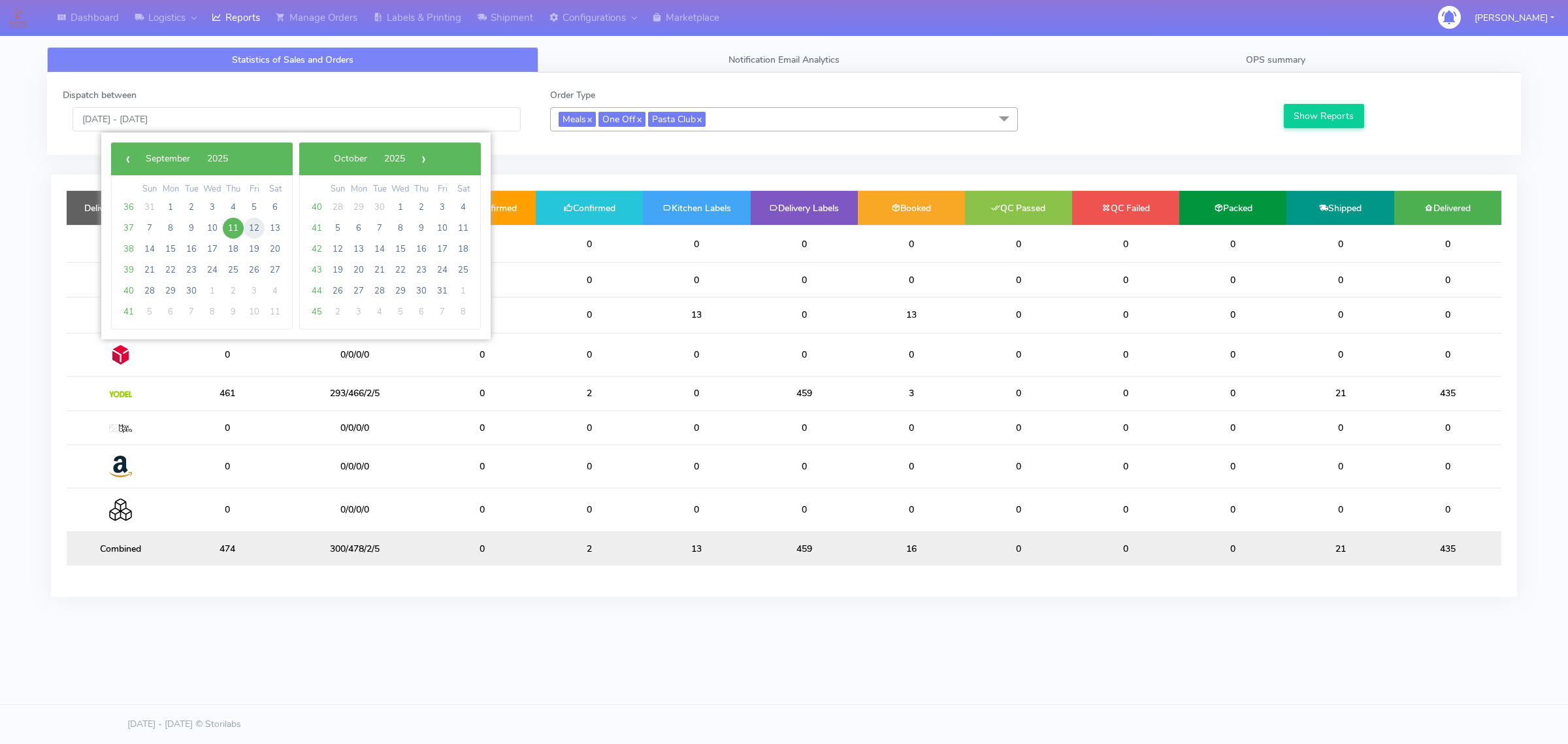
click at [254, 225] on span "12" at bounding box center [254, 228] width 21 height 21
type input "12/09/2025 - 12/09/2025"
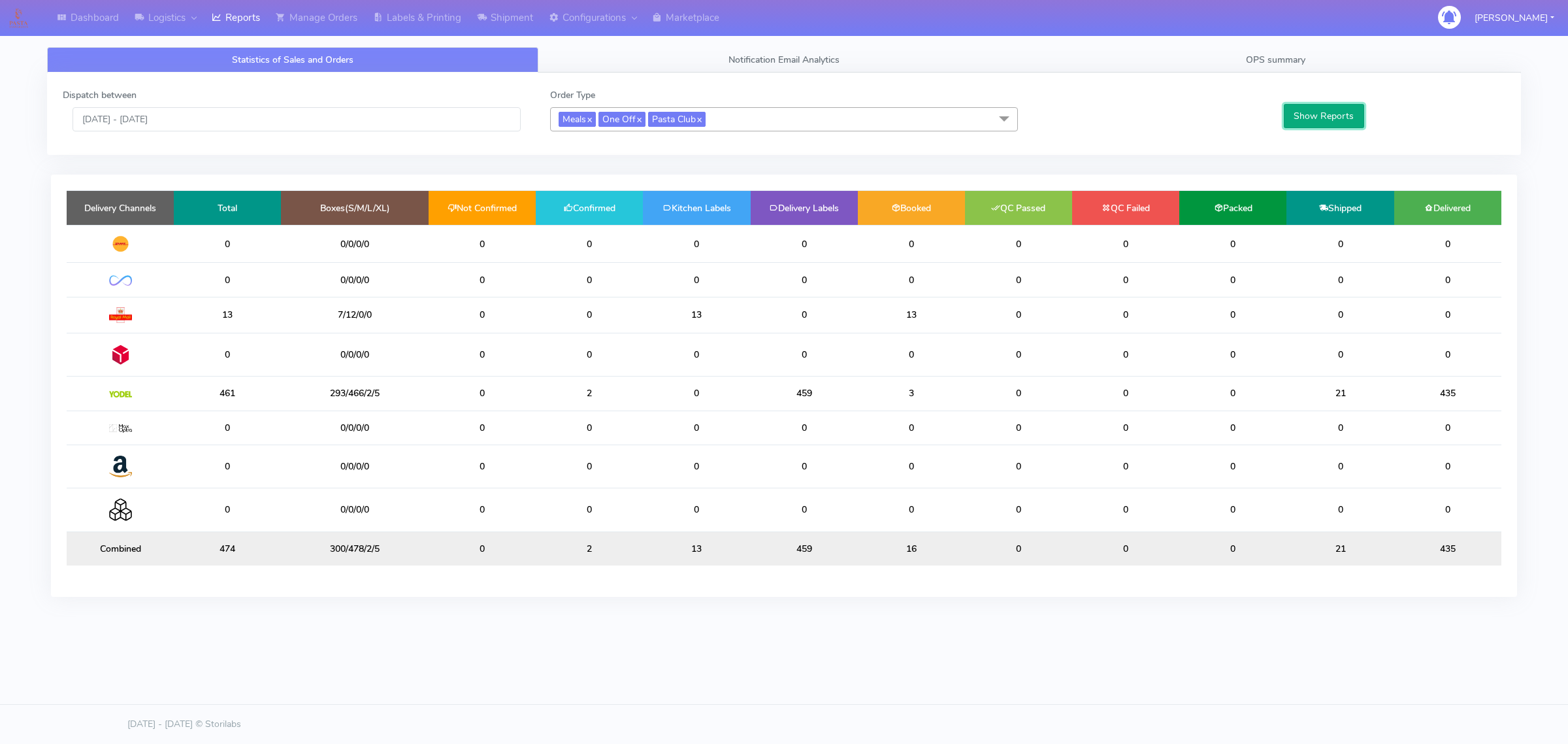
click at [1331, 117] on button "Show Reports" at bounding box center [1324, 116] width 80 height 24
